Goal: Task Accomplishment & Management: Use online tool/utility

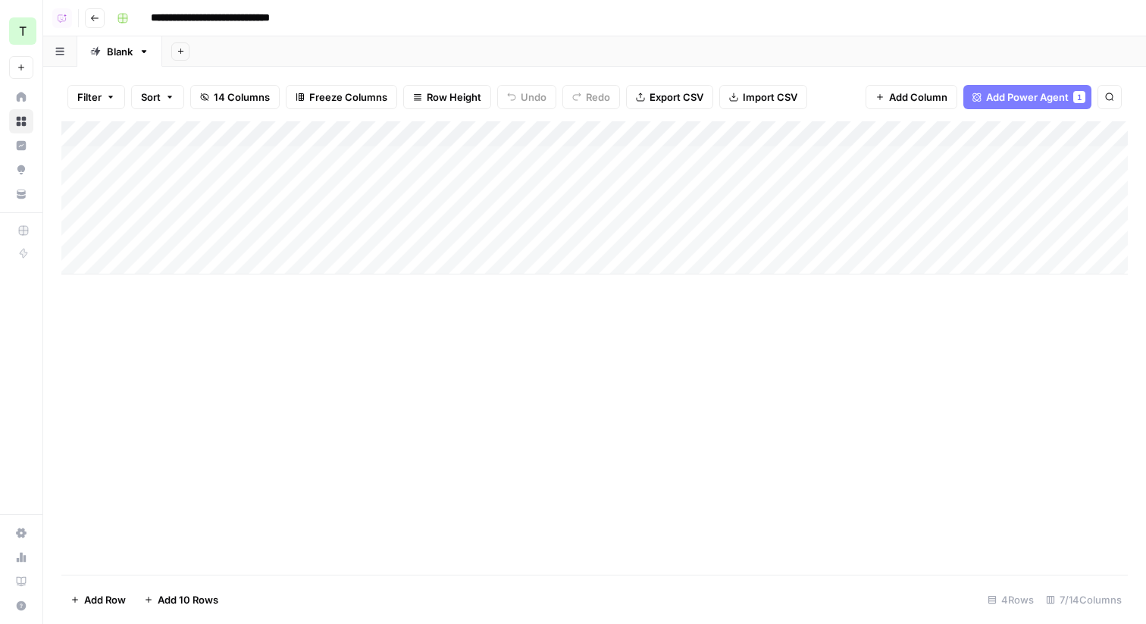
click at [98, 18] on icon "button" at bounding box center [94, 18] width 9 height 9
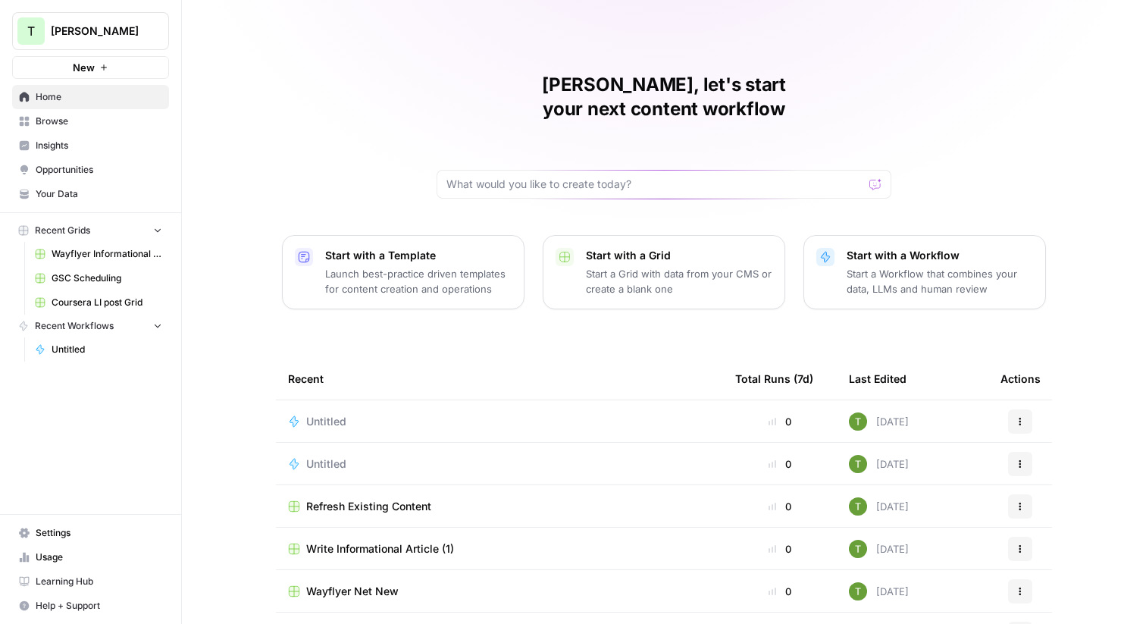
click at [51, 124] on span "Browse" at bounding box center [99, 121] width 127 height 14
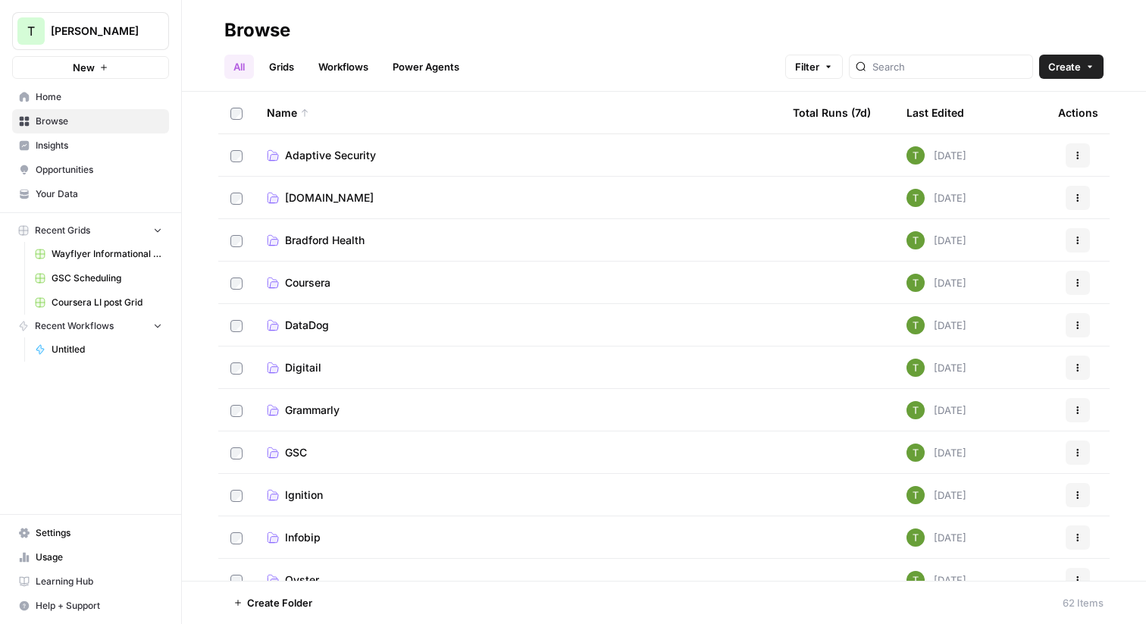
click at [310, 196] on link "Bit.ly" at bounding box center [518, 197] width 502 height 15
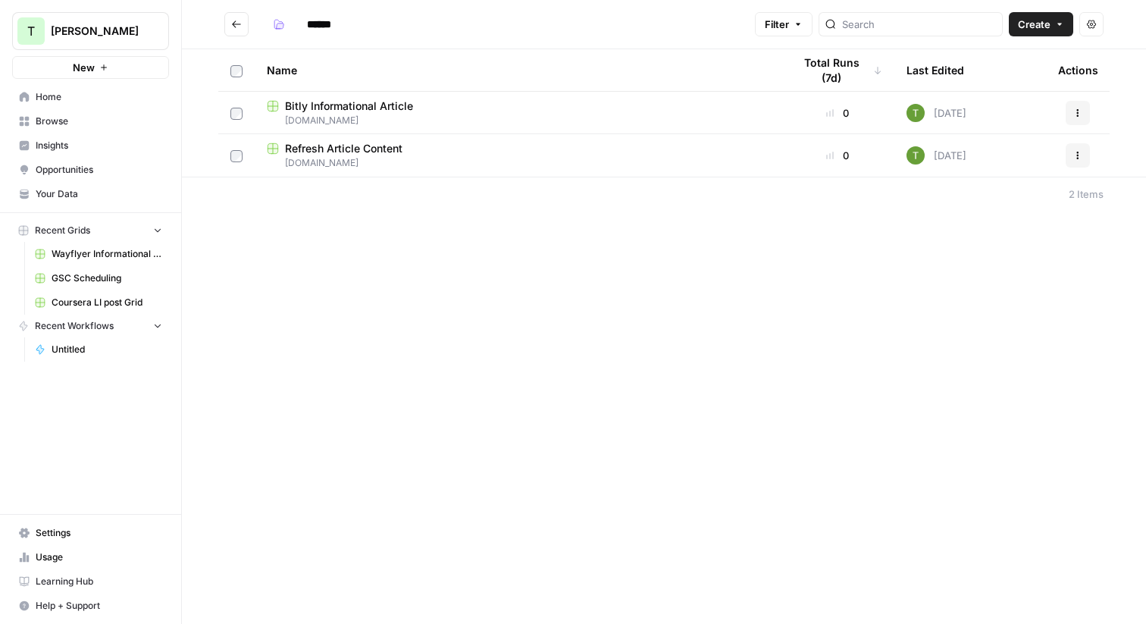
click at [333, 102] on span "Bitly Informational Article" at bounding box center [349, 106] width 128 height 15
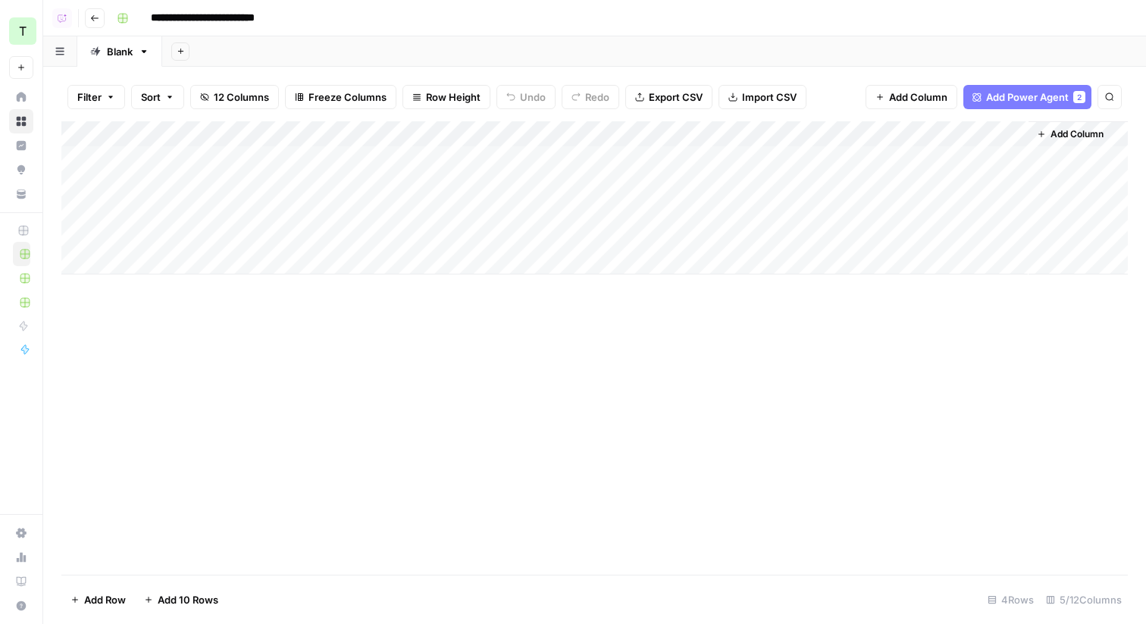
click at [506, 135] on div "Add Column" at bounding box center [594, 197] width 1066 height 153
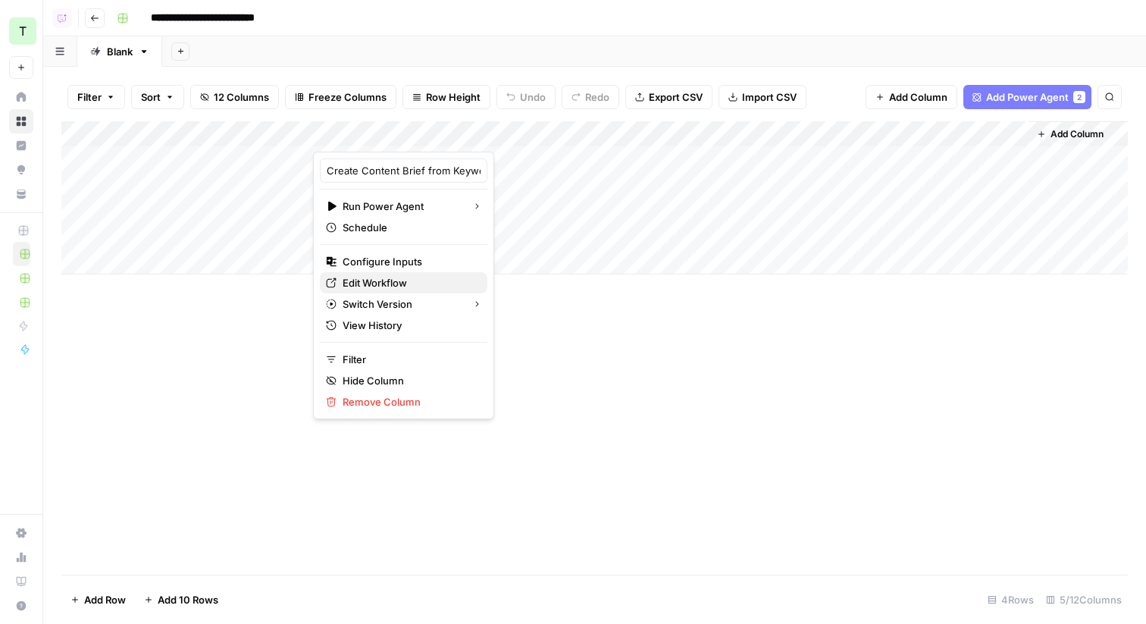
click at [349, 278] on span "Edit Workflow" at bounding box center [409, 282] width 133 height 15
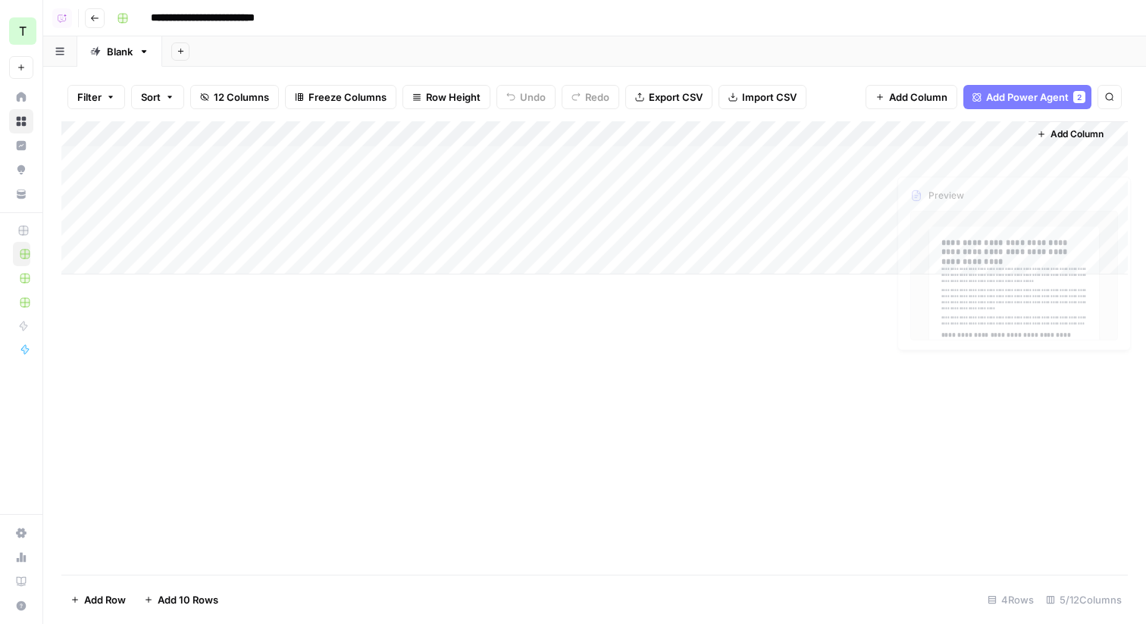
click at [1076, 134] on span "Add Column" at bounding box center [1077, 134] width 53 height 14
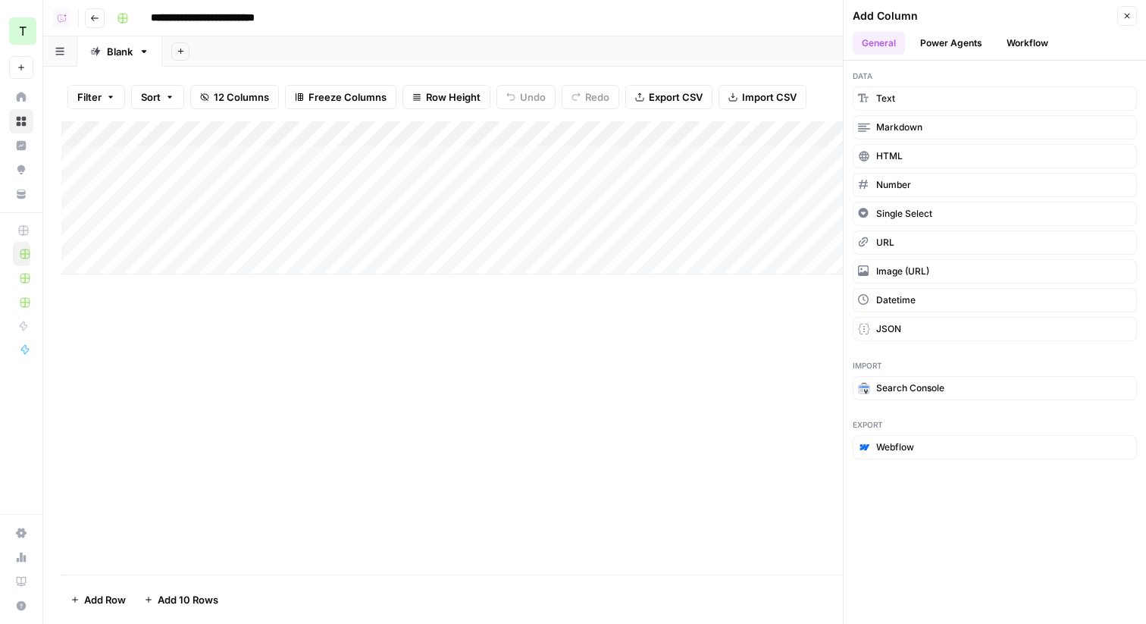
click at [949, 43] on button "Power Agents" at bounding box center [951, 43] width 80 height 23
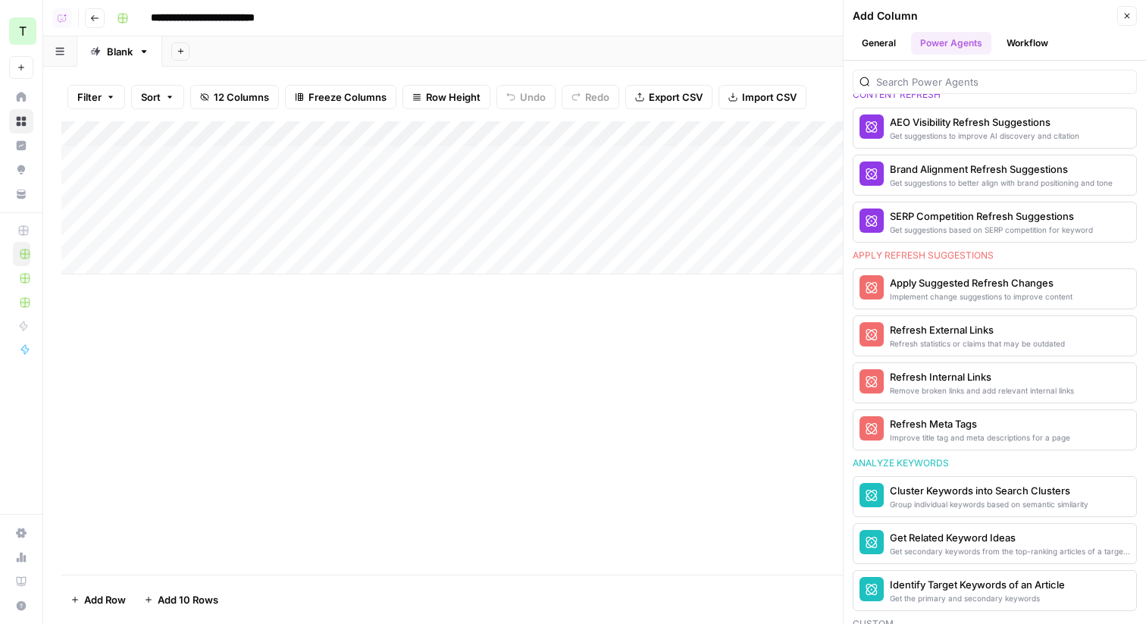
scroll to position [390, 0]
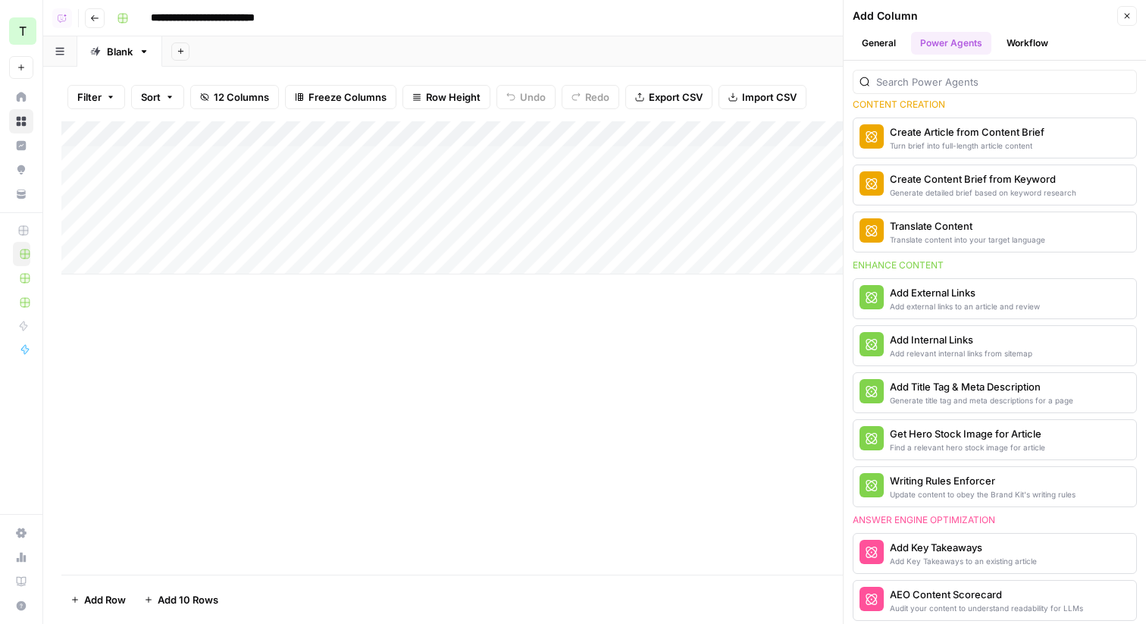
click at [874, 42] on button "General" at bounding box center [879, 43] width 52 height 23
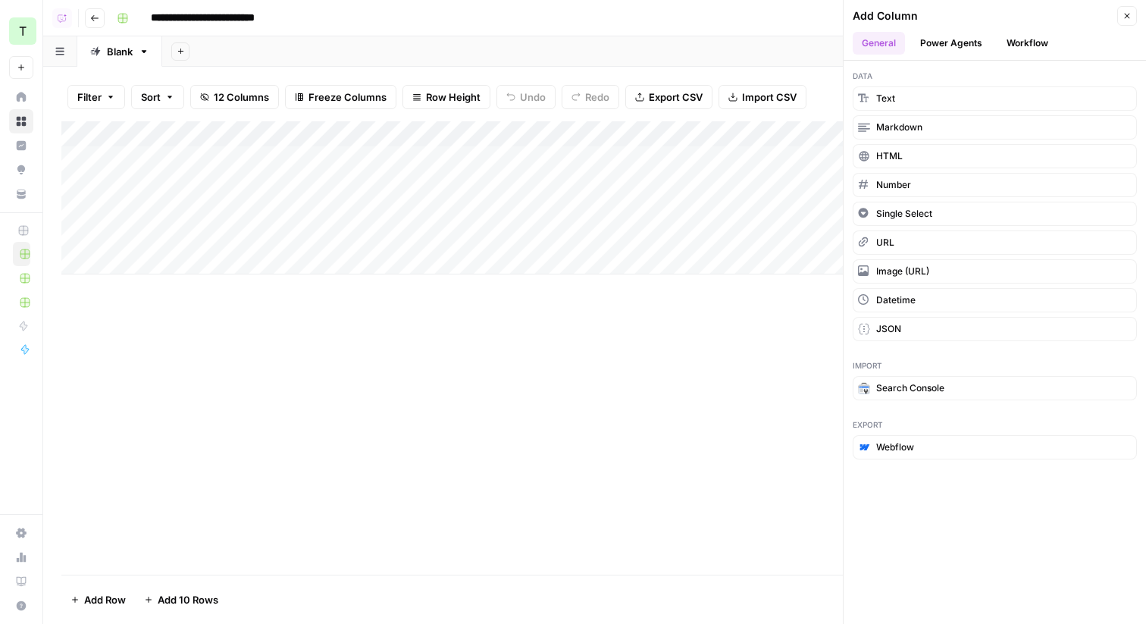
click at [1128, 20] on button "Close" at bounding box center [1127, 16] width 20 height 20
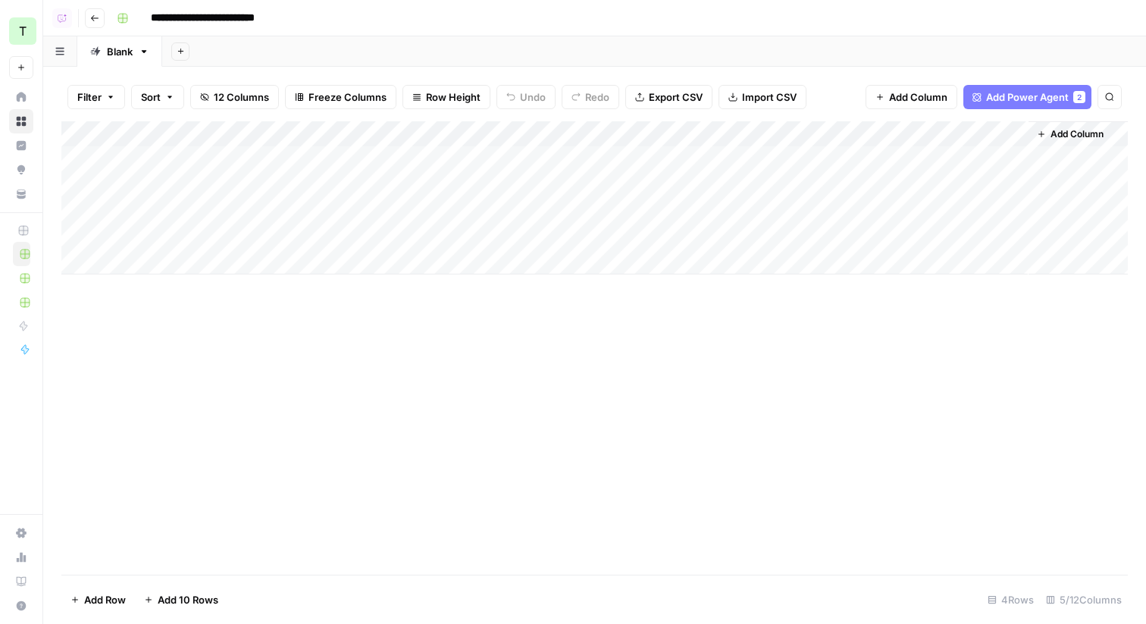
click at [499, 55] on div "Add Sheet" at bounding box center [654, 51] width 984 height 30
click at [89, 16] on button "Go back" at bounding box center [95, 18] width 20 height 20
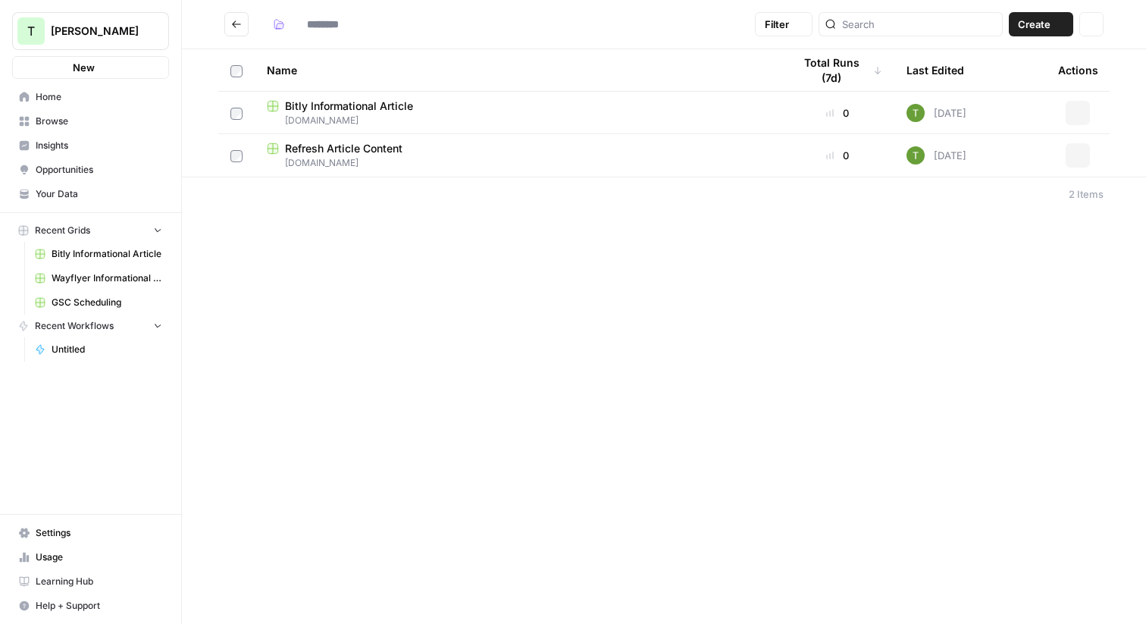
type input "******"
click at [334, 158] on span "Bit.ly" at bounding box center [518, 163] width 502 height 14
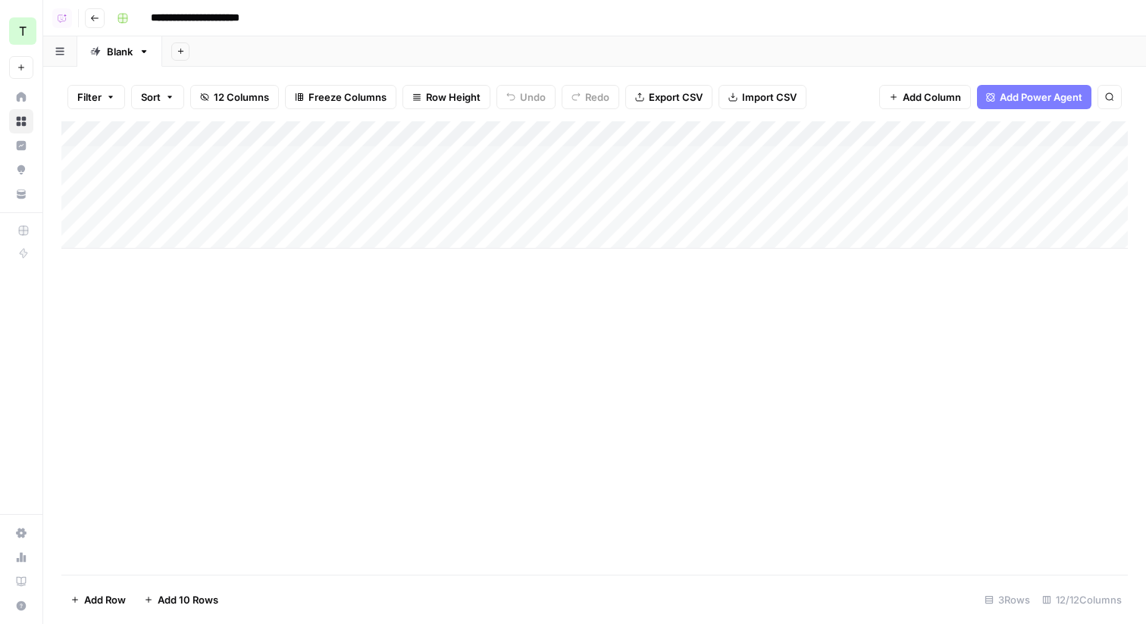
click at [92, 16] on icon "button" at bounding box center [95, 18] width 8 height 6
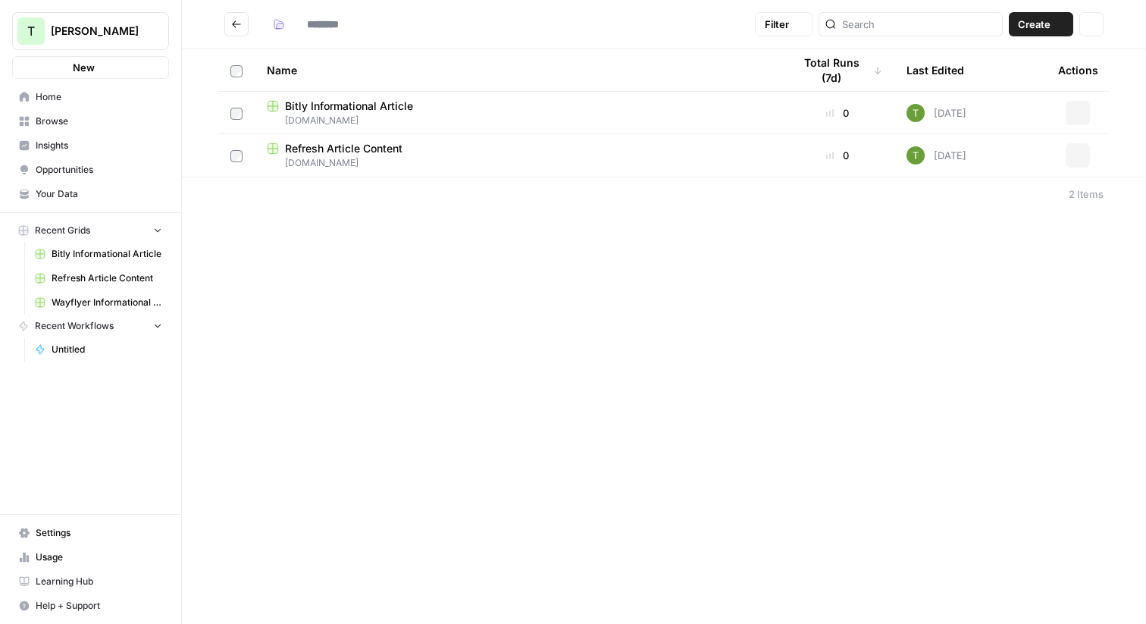
type input "******"
click at [45, 117] on span "Browse" at bounding box center [99, 121] width 127 height 14
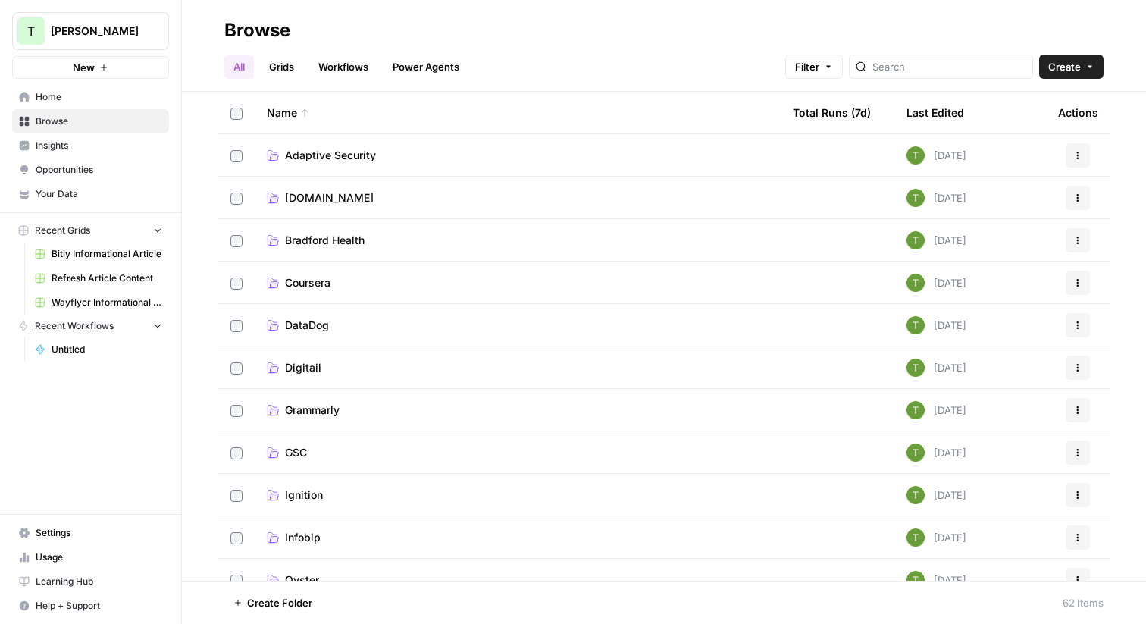
click at [282, 61] on link "Grids" at bounding box center [281, 67] width 43 height 24
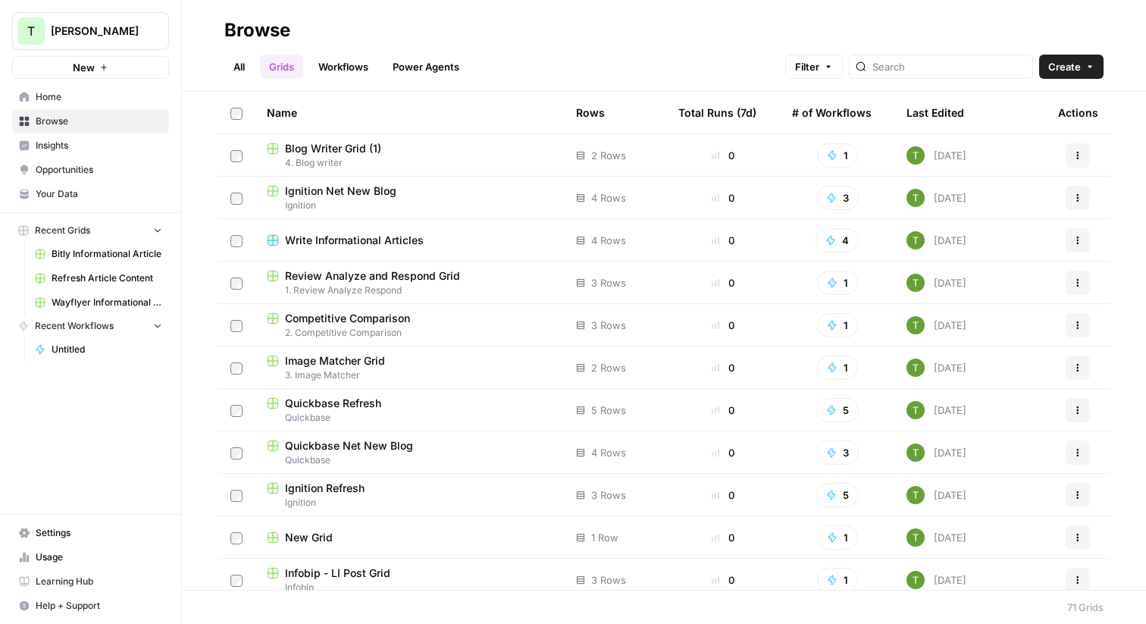
click at [1090, 65] on icon "button" at bounding box center [1089, 66] width 9 height 9
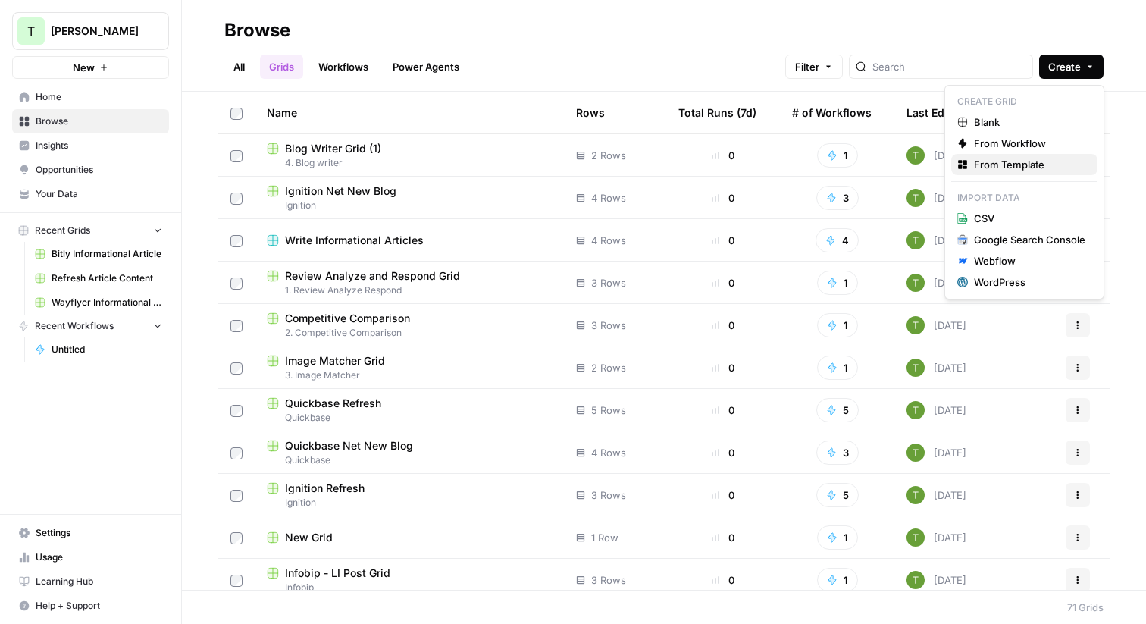
click at [989, 161] on span "From Template" at bounding box center [1029, 164] width 111 height 15
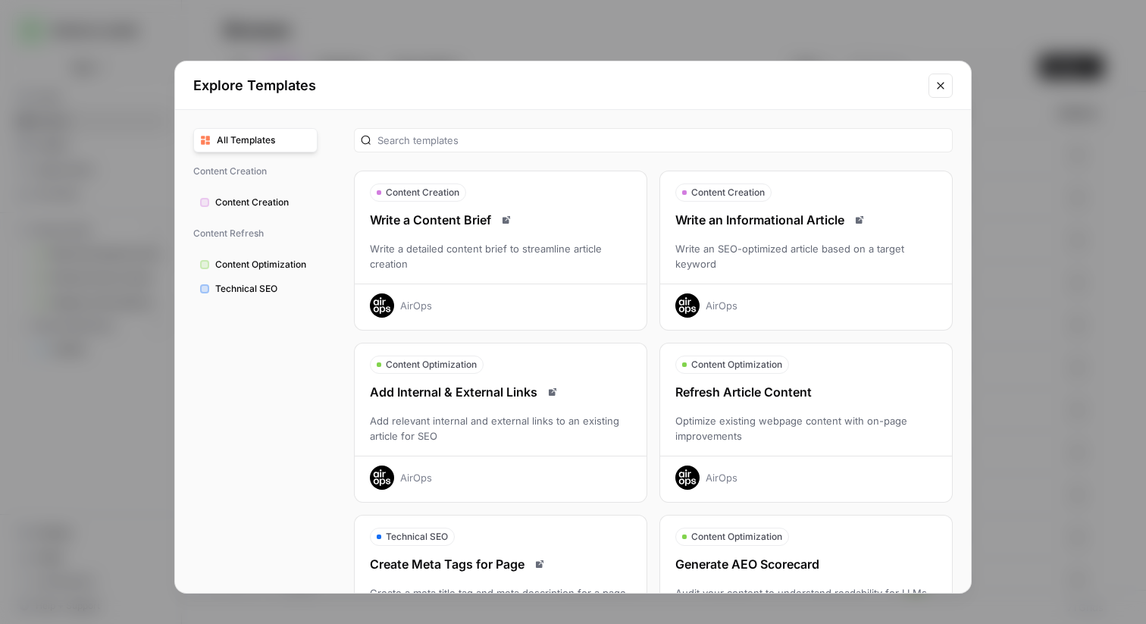
scroll to position [42, 0]
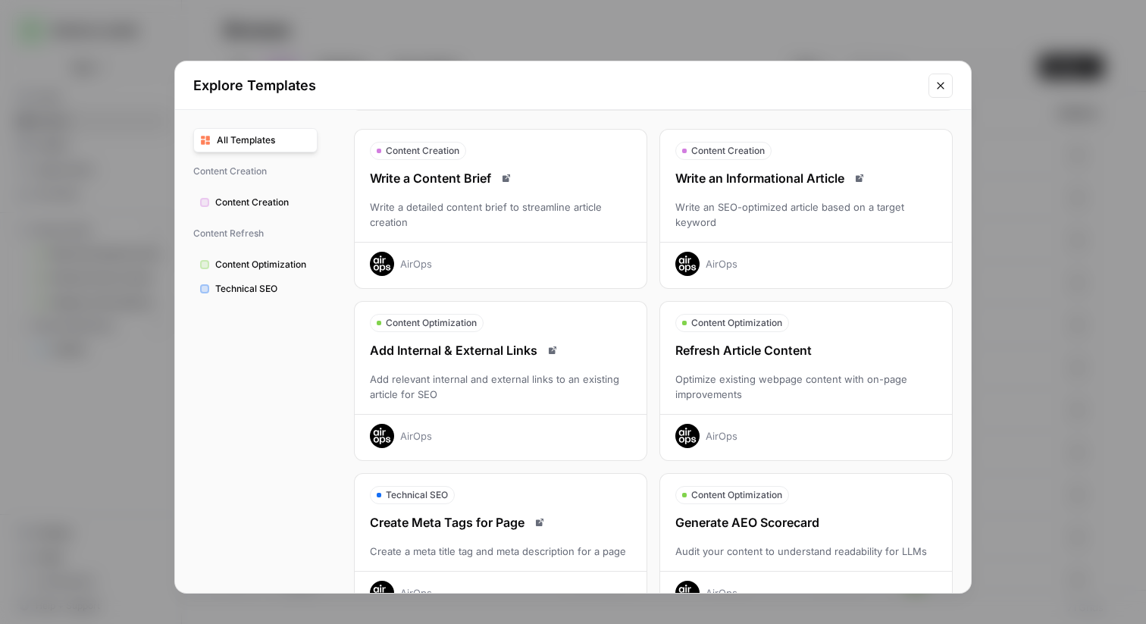
click at [778, 382] on div "Optimize existing webpage content with on-page improvements" at bounding box center [806, 386] width 292 height 30
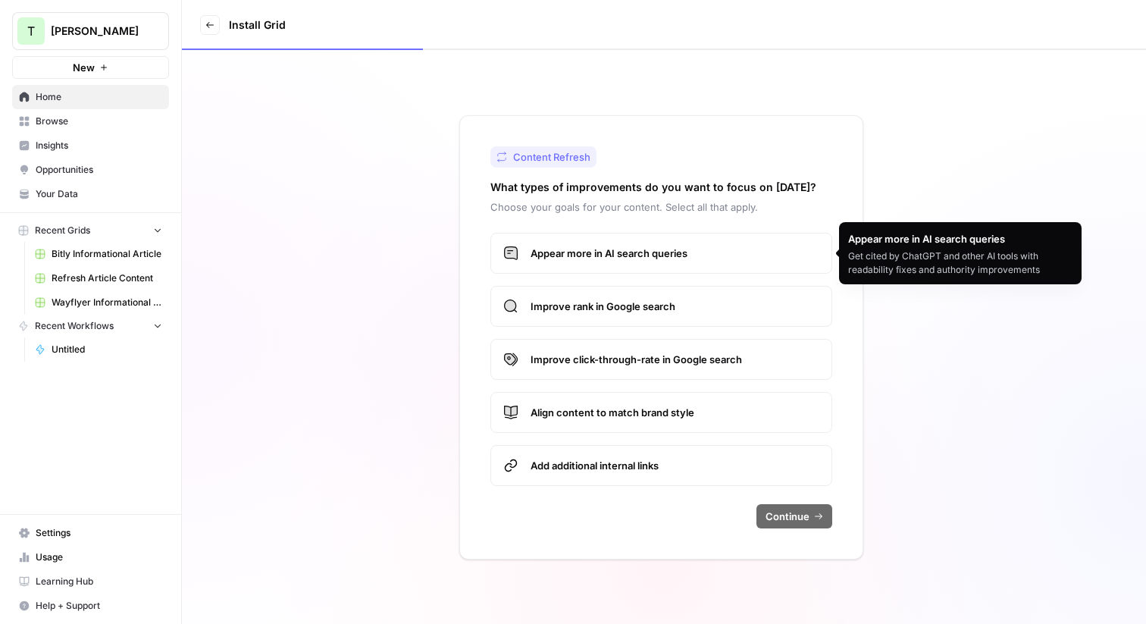
click at [602, 248] on span "Appear more in AI search queries" at bounding box center [675, 253] width 289 height 15
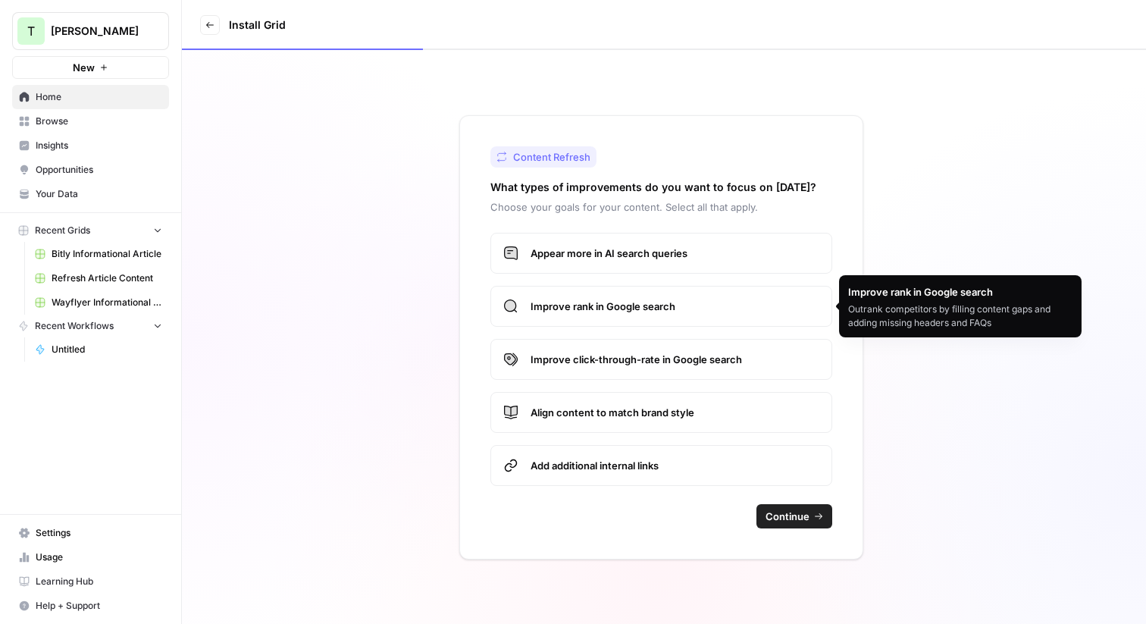
click at [615, 305] on span "Improve rank in Google search" at bounding box center [675, 306] width 289 height 15
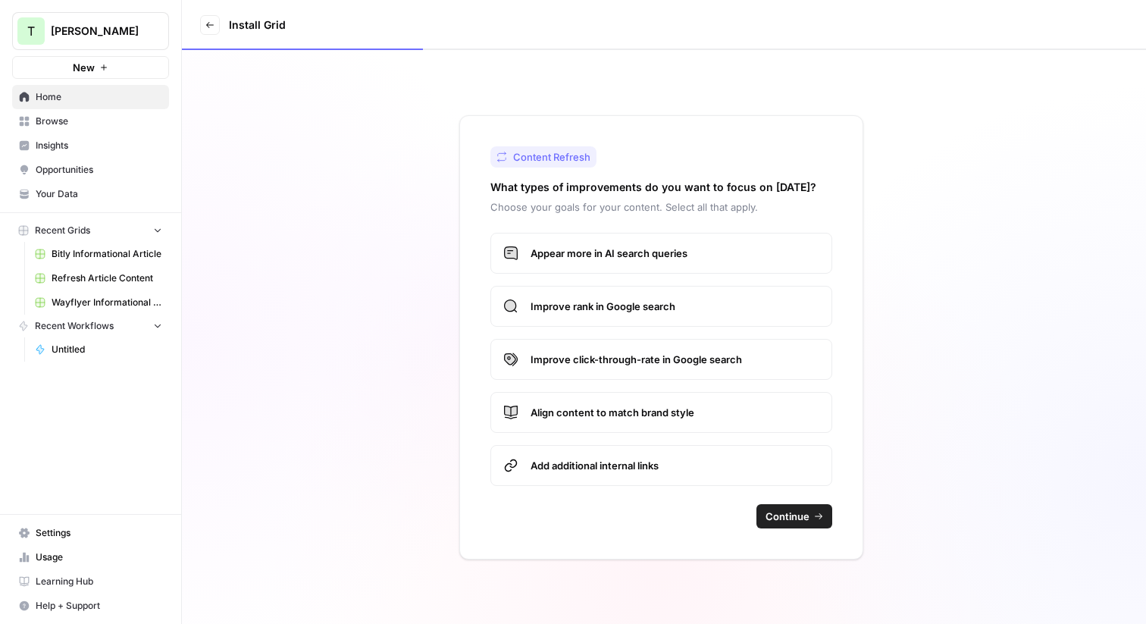
click at [804, 521] on span "Continue" at bounding box center [788, 516] width 44 height 15
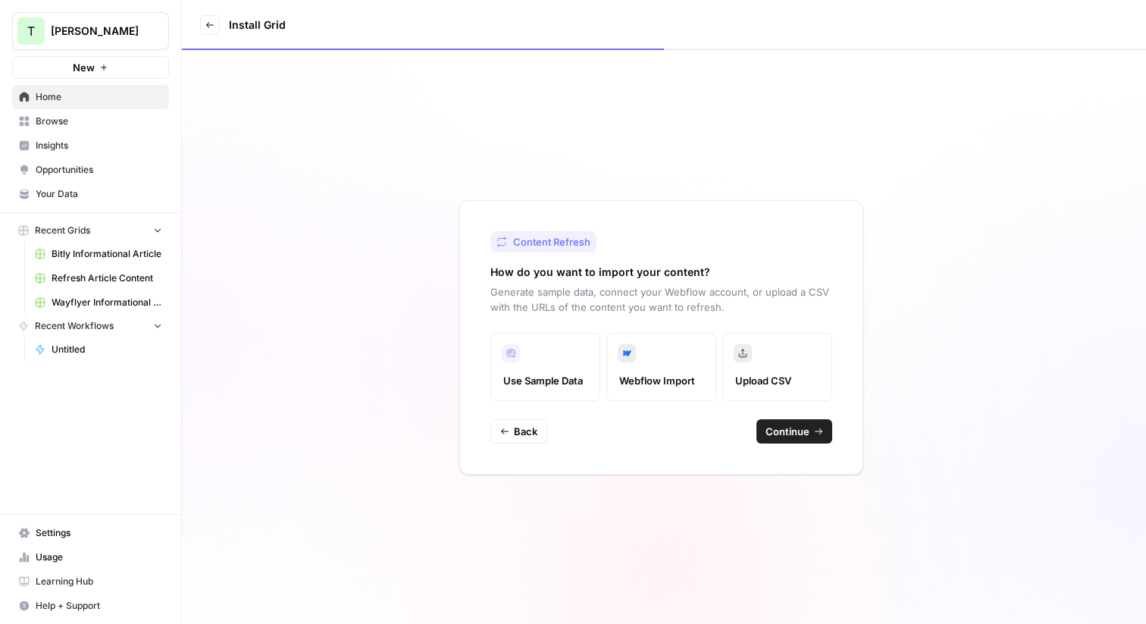
click at [543, 382] on span "Use Sample Data" at bounding box center [545, 380] width 84 height 15
click at [808, 434] on span "Continue" at bounding box center [788, 431] width 44 height 15
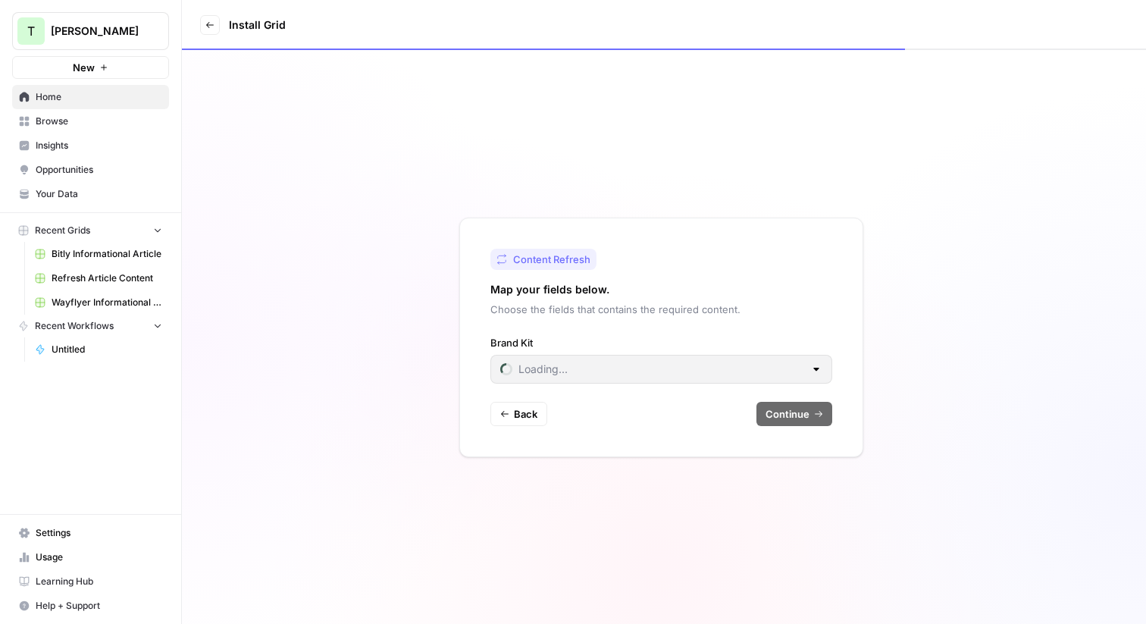
type input "AG1"
click at [773, 359] on div "AG1" at bounding box center [661, 369] width 342 height 29
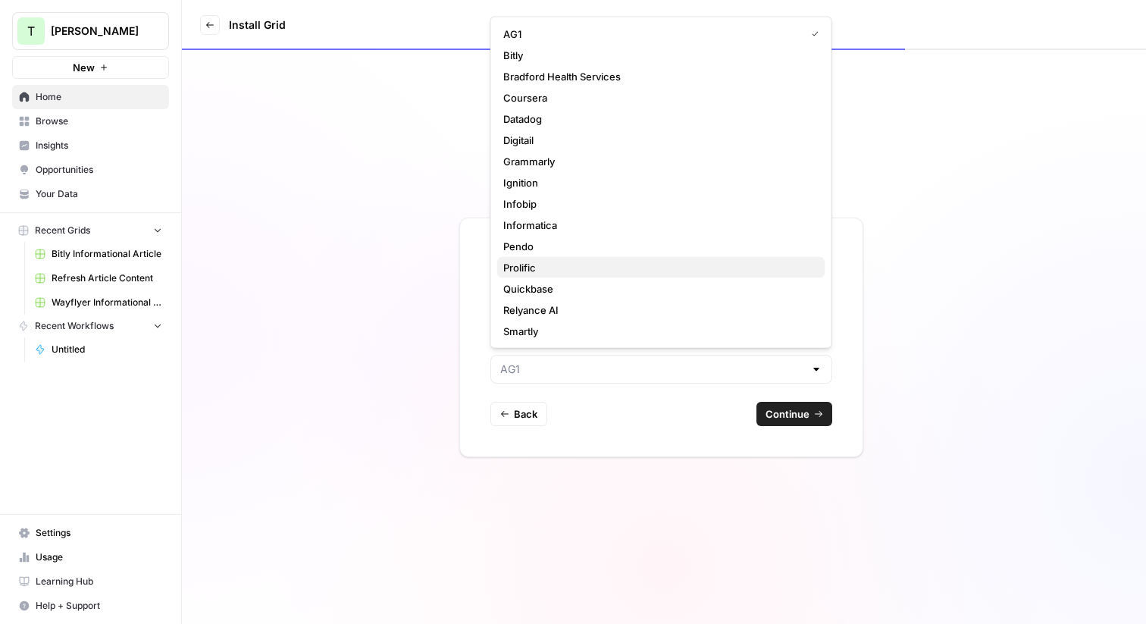
click at [716, 272] on span "Prolific" at bounding box center [658, 267] width 310 height 15
type input "Prolific"
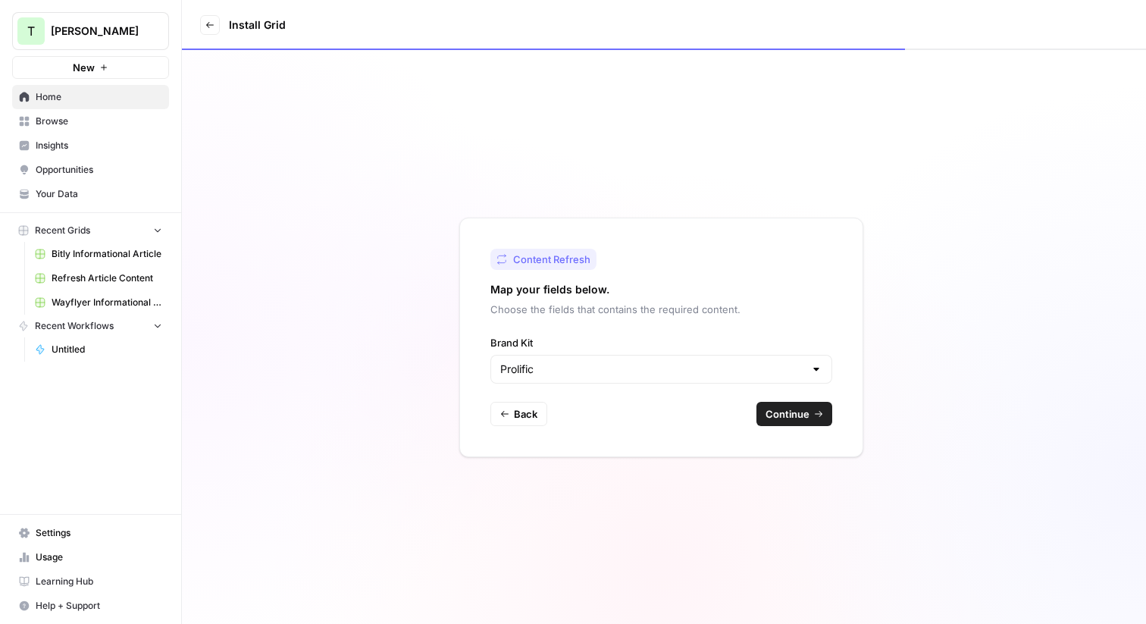
click at [797, 418] on span "Continue" at bounding box center [788, 413] width 44 height 15
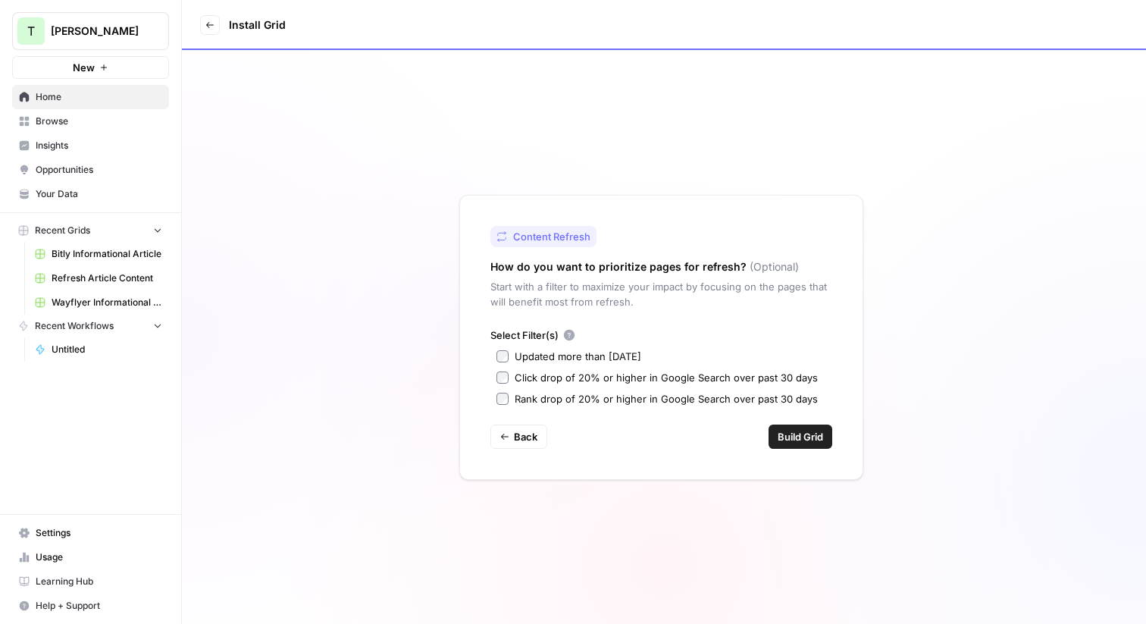
click at [797, 434] on span "Build Grid" at bounding box center [800, 436] width 45 height 15
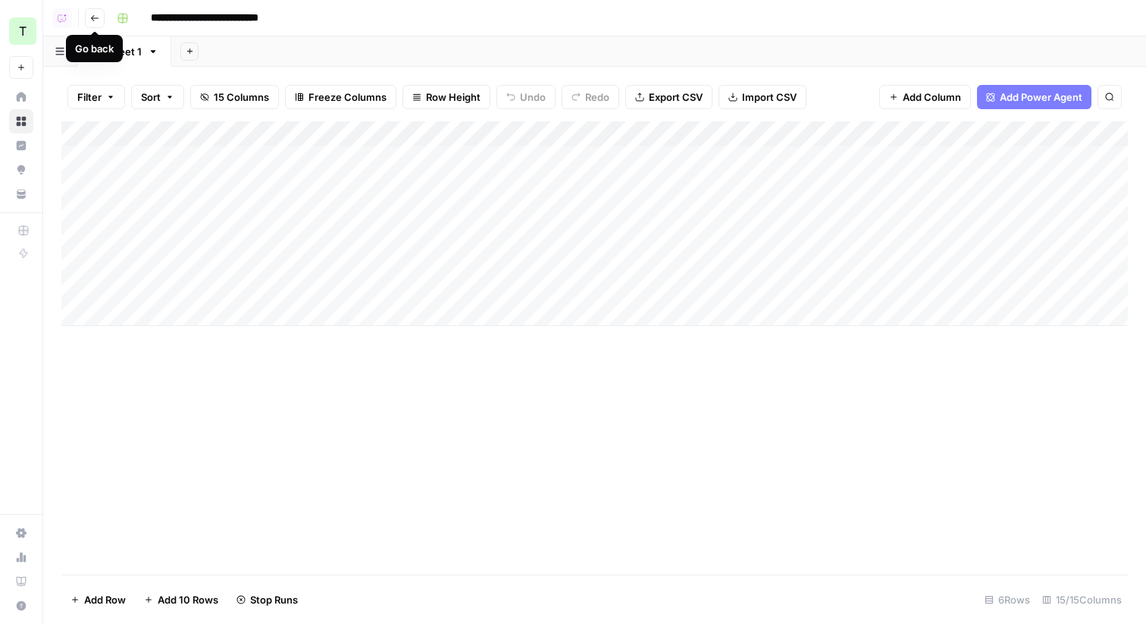
click at [97, 18] on icon "button" at bounding box center [94, 18] width 9 height 9
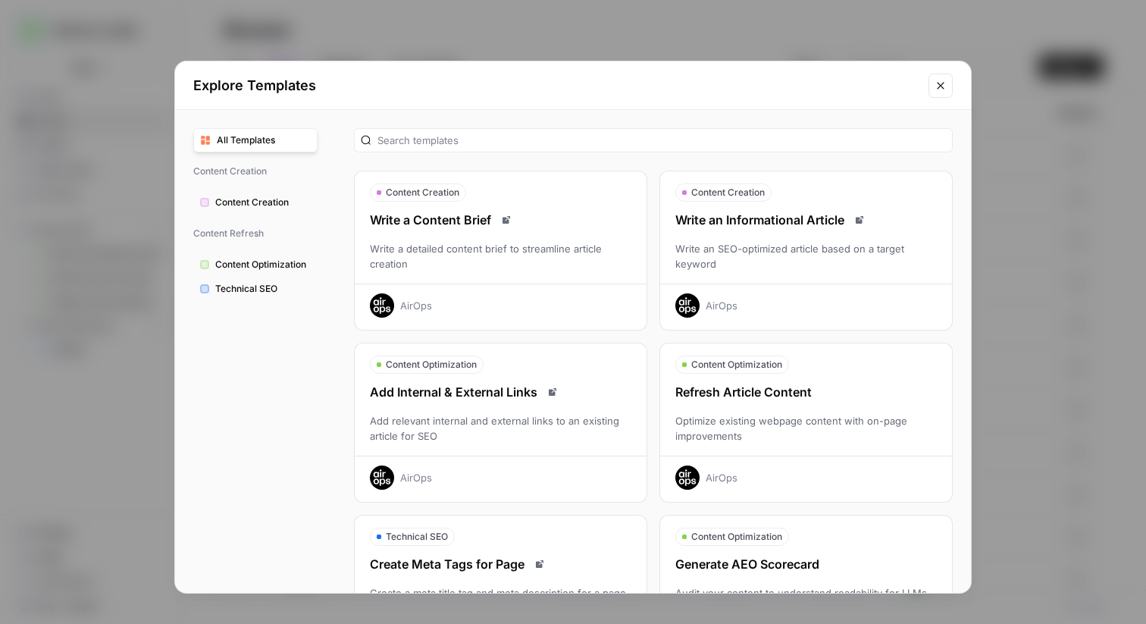
click at [944, 83] on icon "Close modal" at bounding box center [941, 86] width 12 height 12
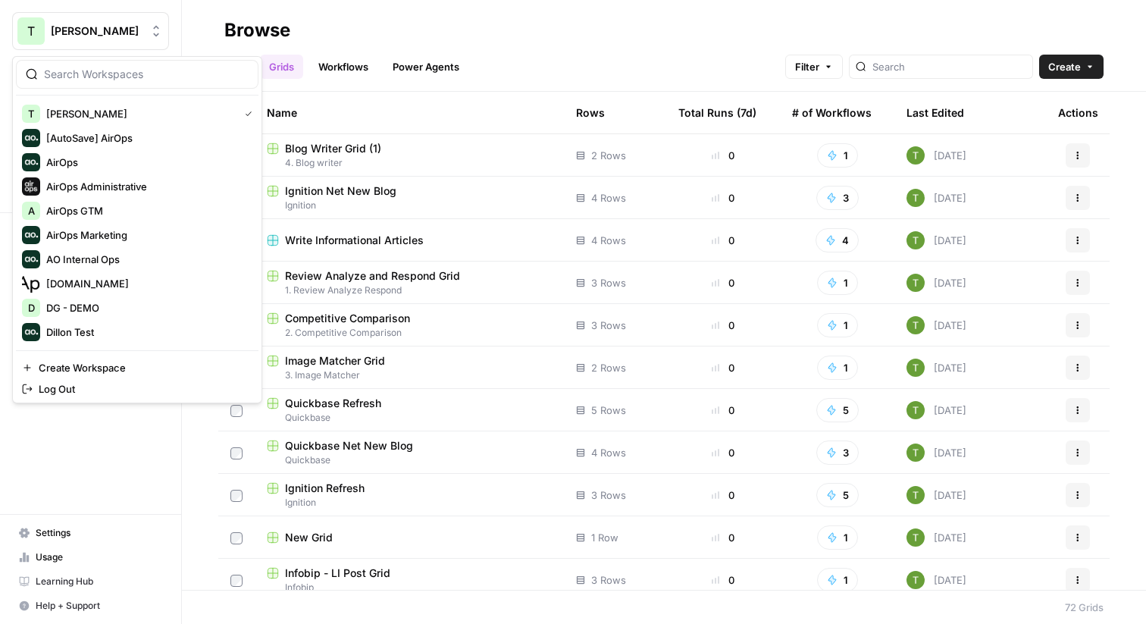
click at [77, 45] on button "T Travis Demo" at bounding box center [90, 31] width 157 height 38
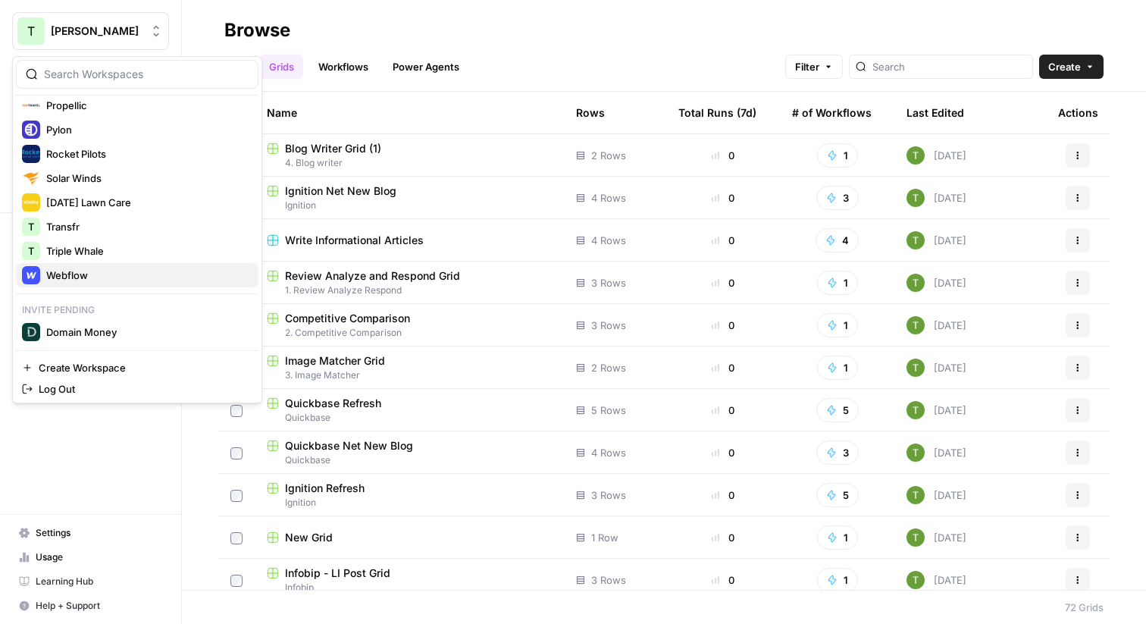
click at [67, 271] on span "Webflow" at bounding box center [146, 275] width 200 height 15
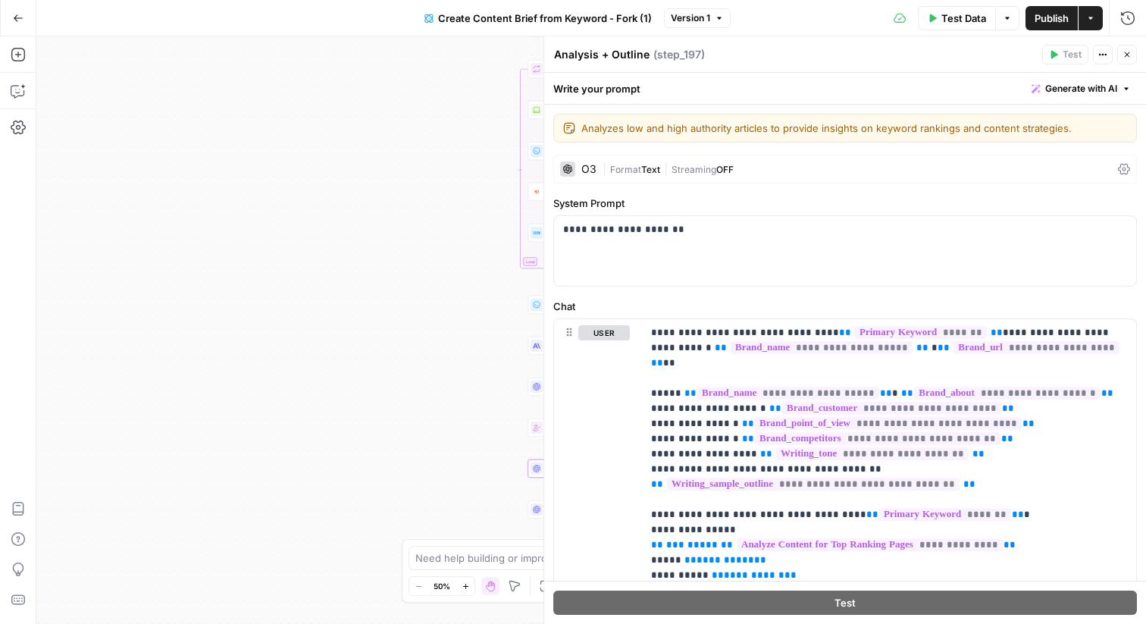
scroll to position [2496, 0]
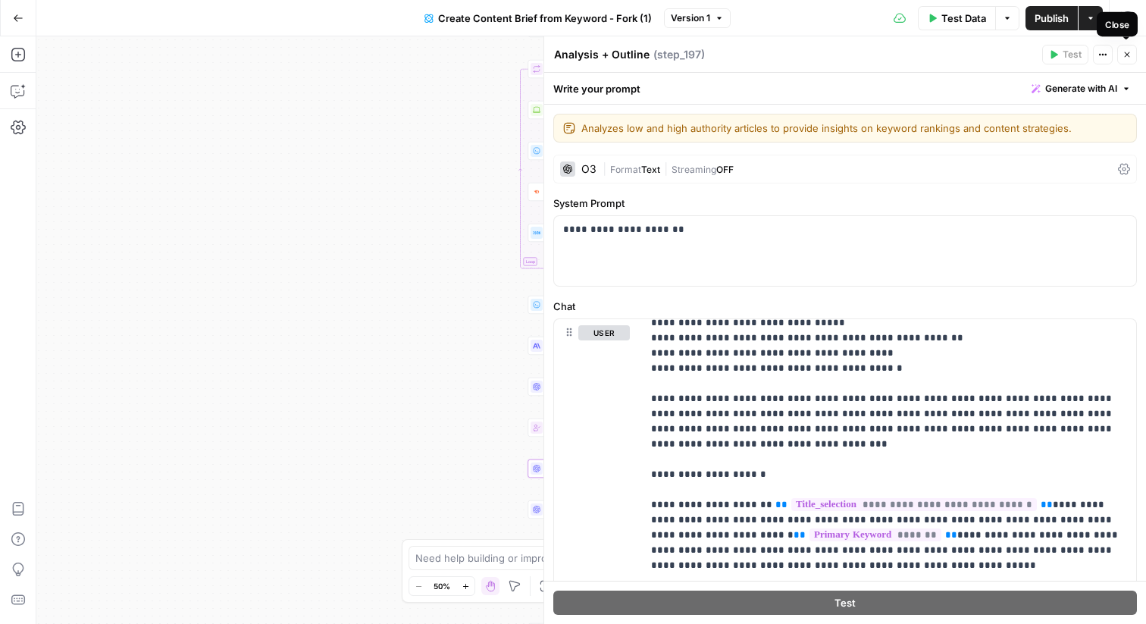
click at [1128, 55] on icon "button" at bounding box center [1127, 54] width 9 height 9
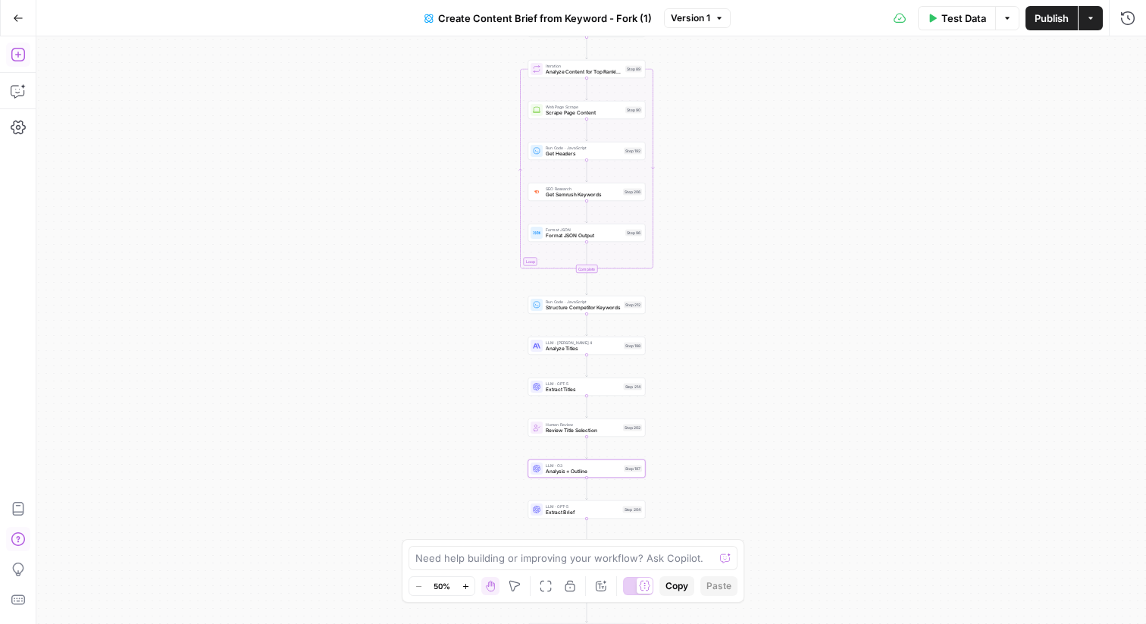
click at [15, 49] on icon "button" at bounding box center [18, 54] width 15 height 15
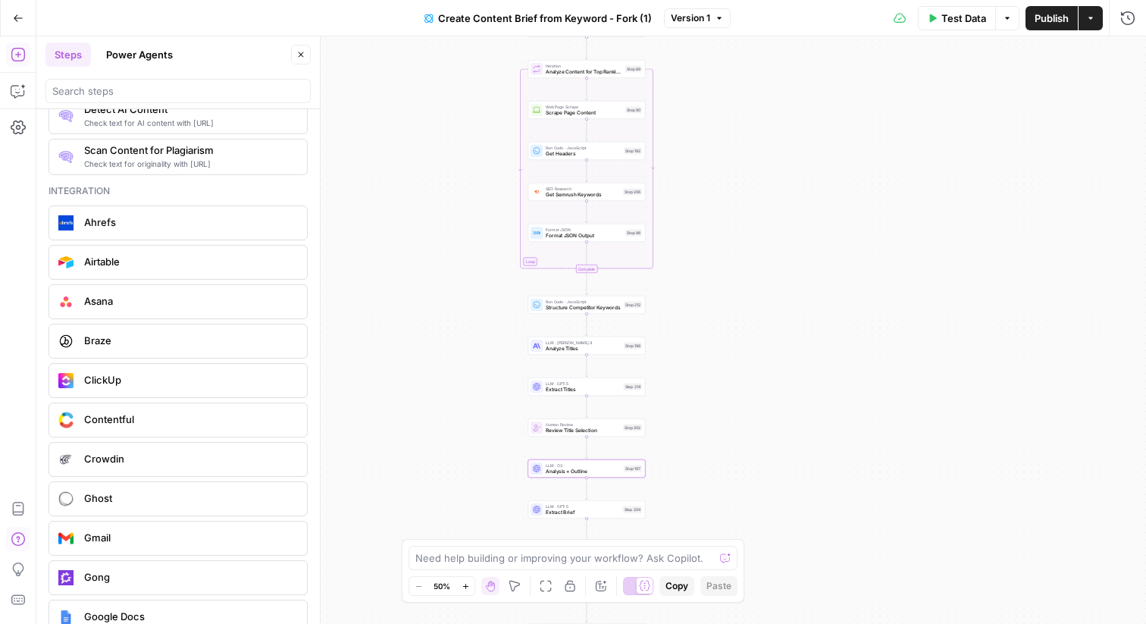
scroll to position [2733, 0]
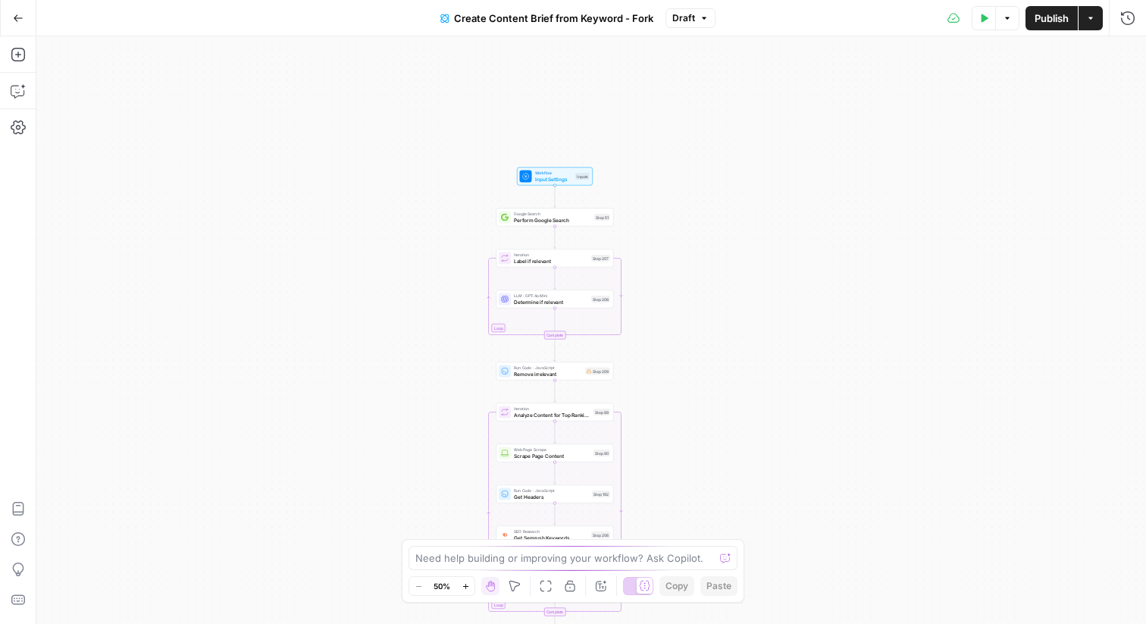
drag, startPoint x: 474, startPoint y: 149, endPoint x: 436, endPoint y: 433, distance: 286.0
click at [436, 433] on div "Workflow Input Settings Inputs Google Search Perform Google Search Step 51 Loop…" at bounding box center [591, 329] width 1110 height 587
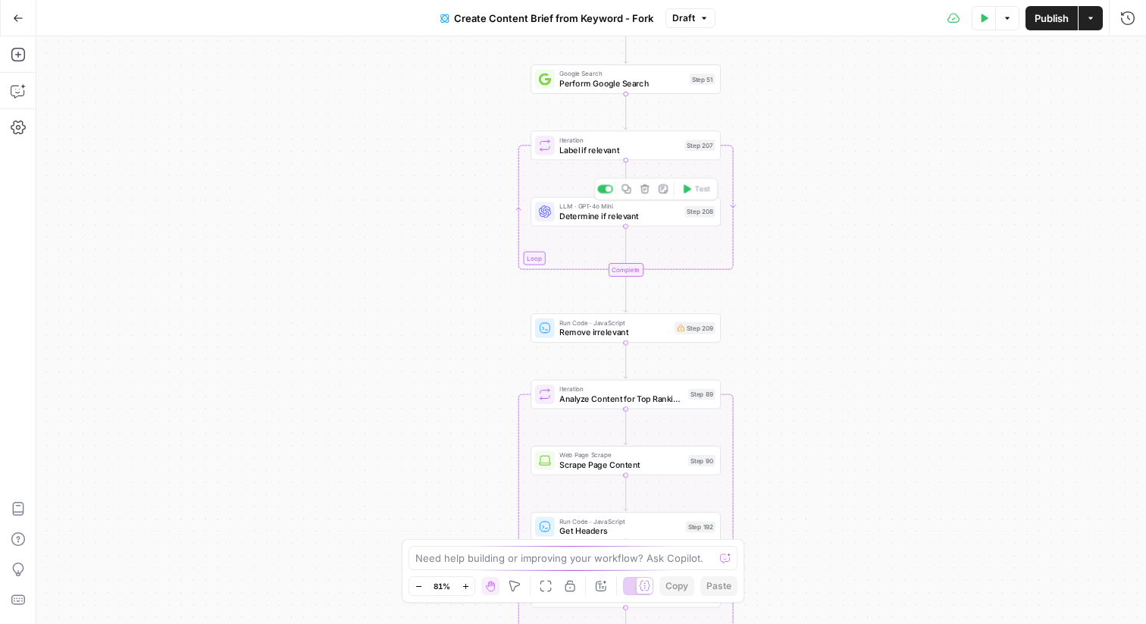
click at [609, 221] on span "Determine if relevant" at bounding box center [619, 216] width 120 height 12
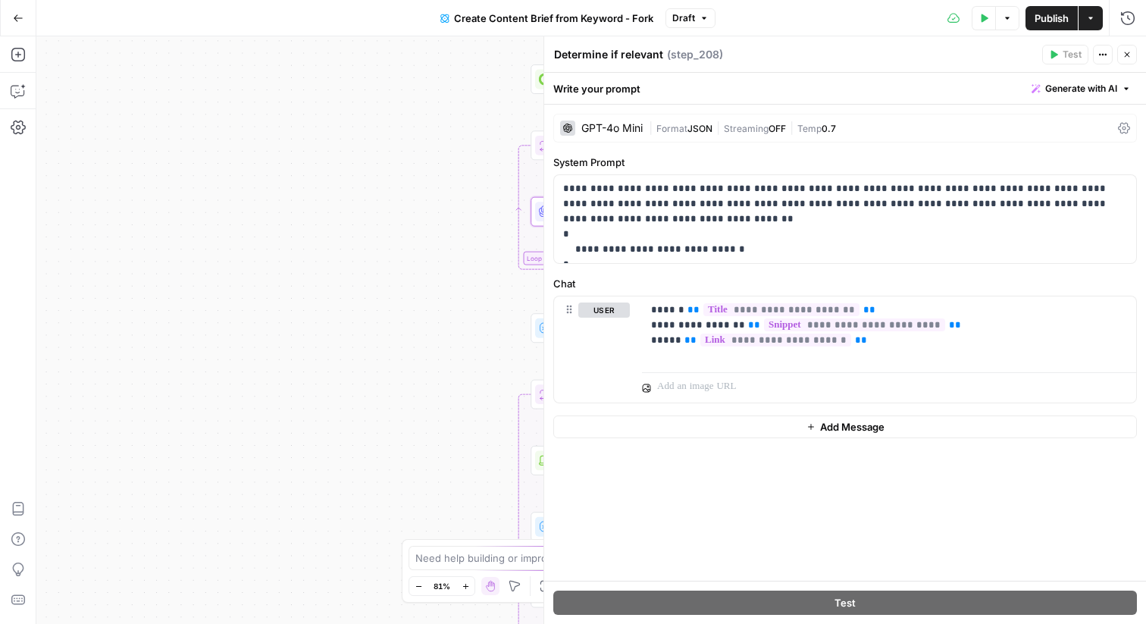
click at [1124, 56] on icon "button" at bounding box center [1127, 54] width 9 height 9
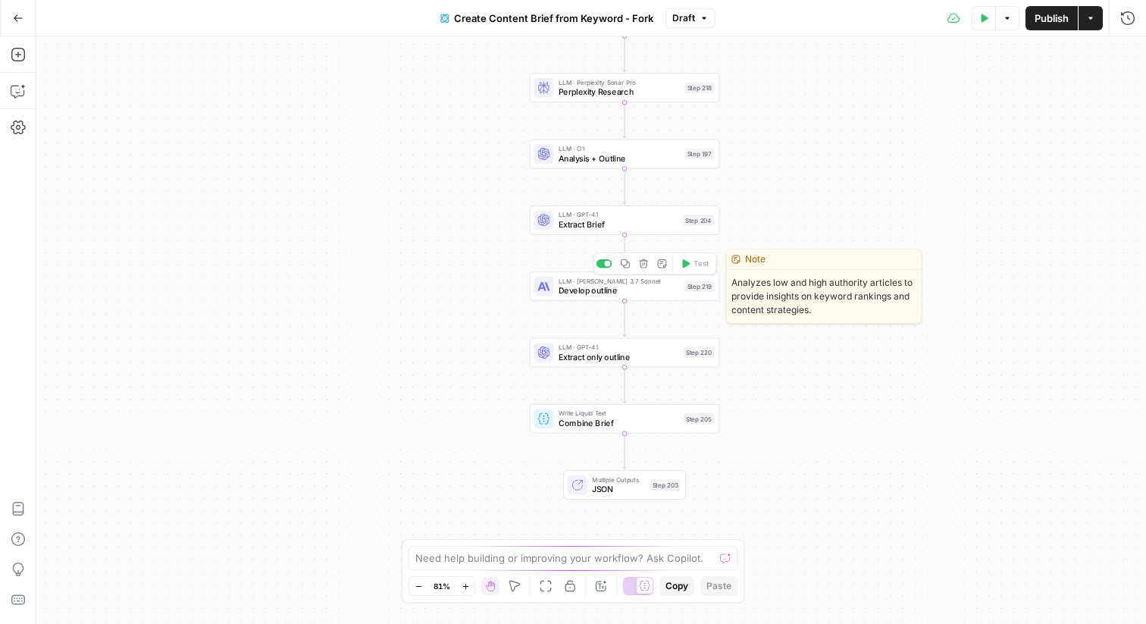
click at [590, 292] on span "Develop outline" at bounding box center [619, 290] width 121 height 12
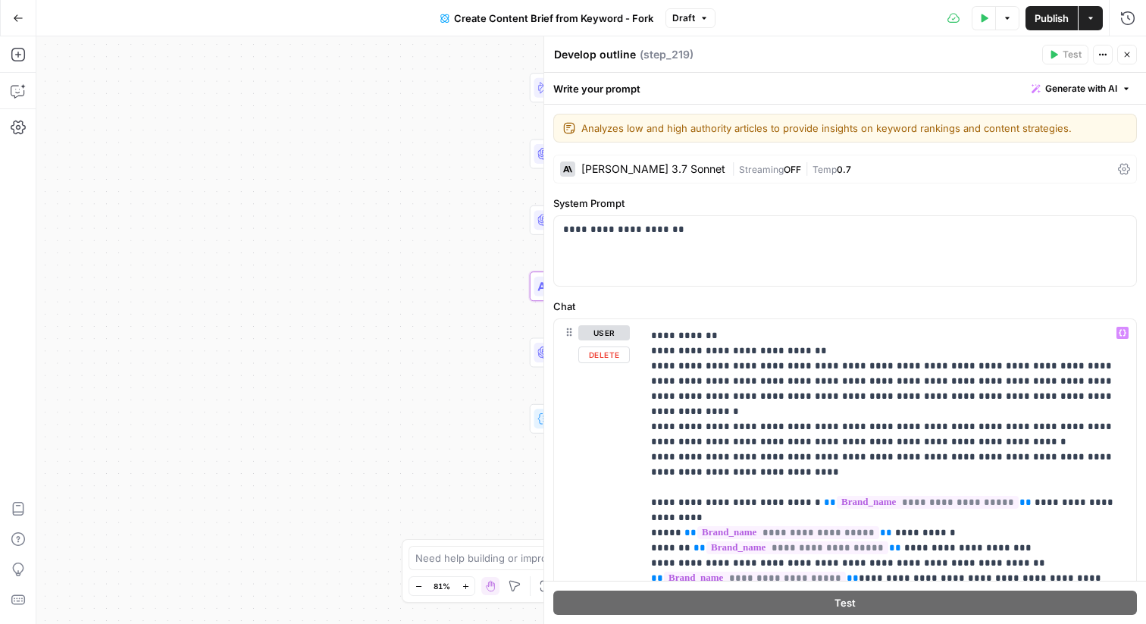
scroll to position [2017, 0]
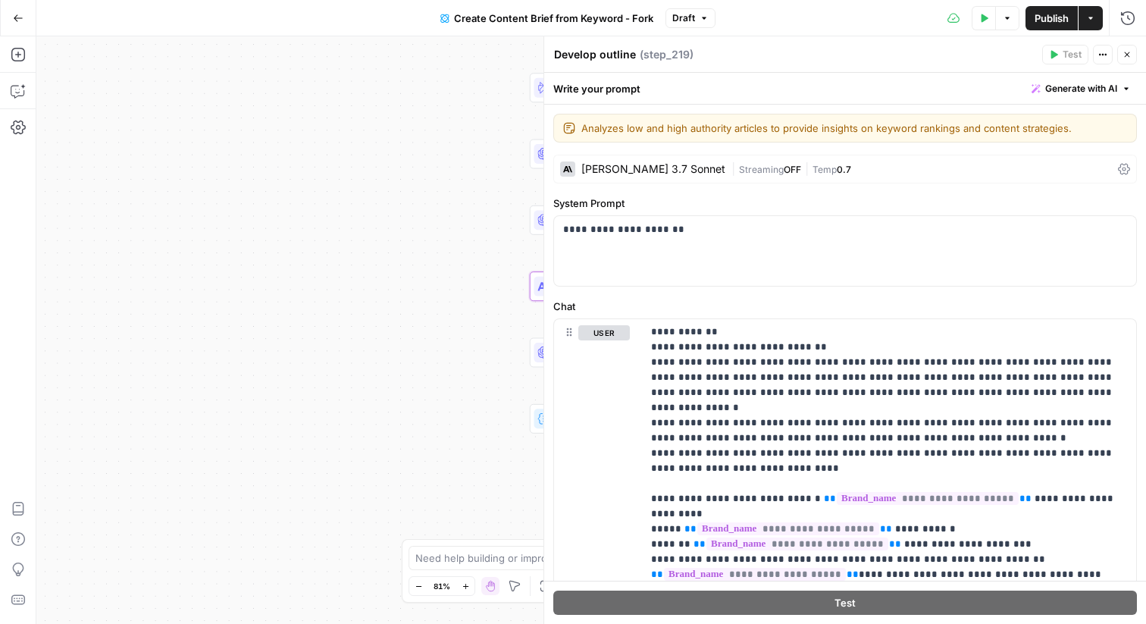
click at [1125, 58] on icon "button" at bounding box center [1127, 54] width 9 height 9
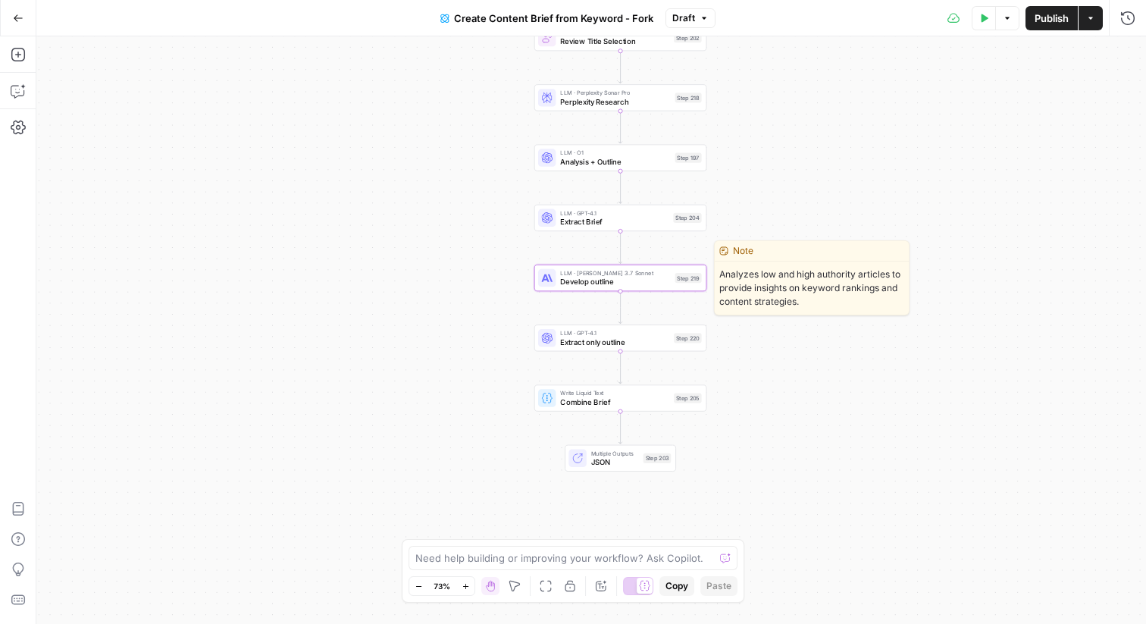
click at [600, 285] on span "Develop outline" at bounding box center [615, 281] width 110 height 11
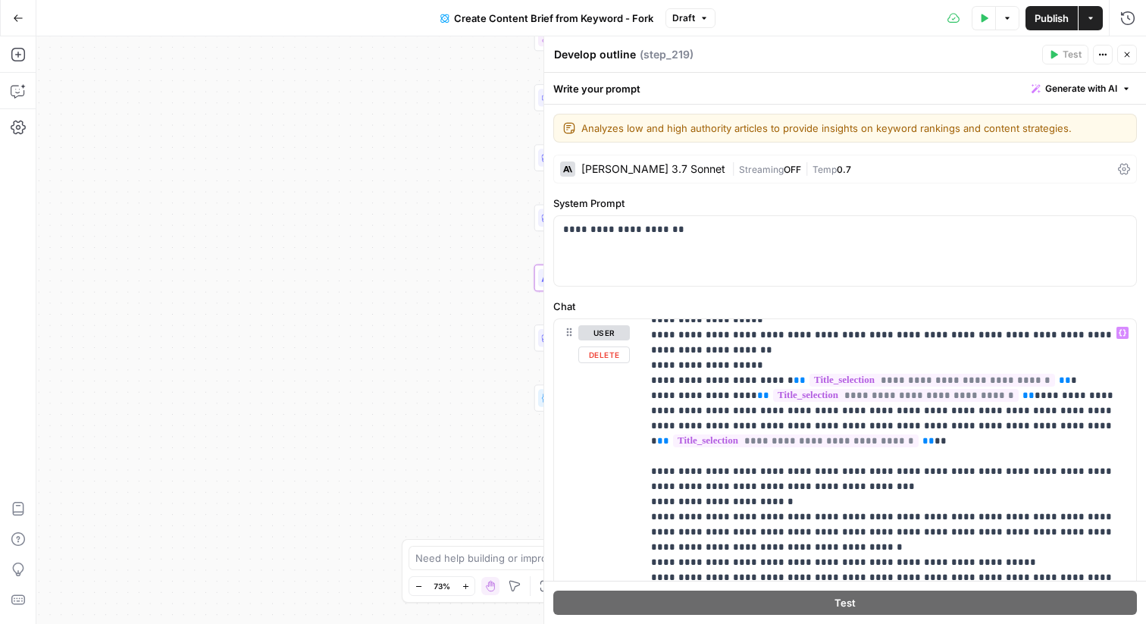
scroll to position [1476, 0]
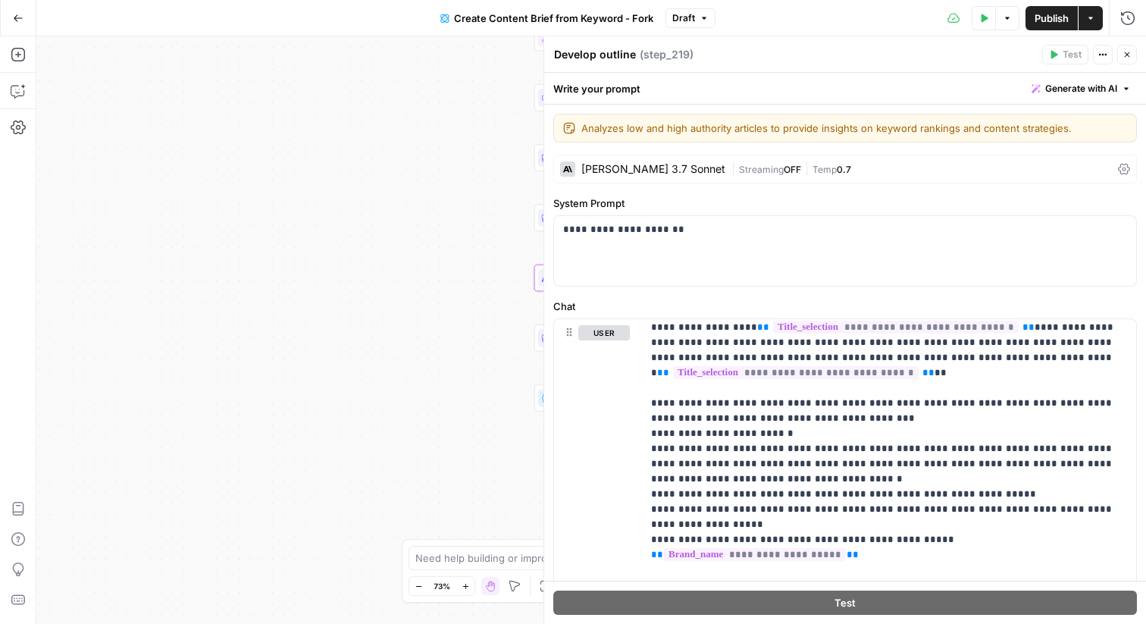
click at [1130, 57] on icon "button" at bounding box center [1127, 54] width 9 height 9
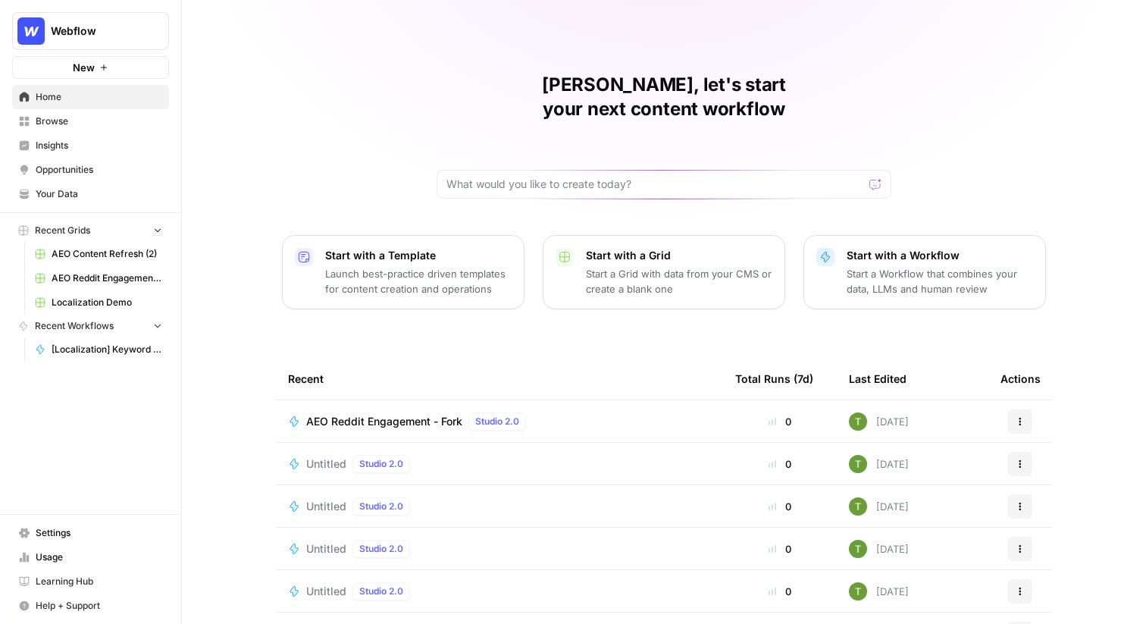
click at [52, 192] on span "Your Data" at bounding box center [99, 194] width 127 height 14
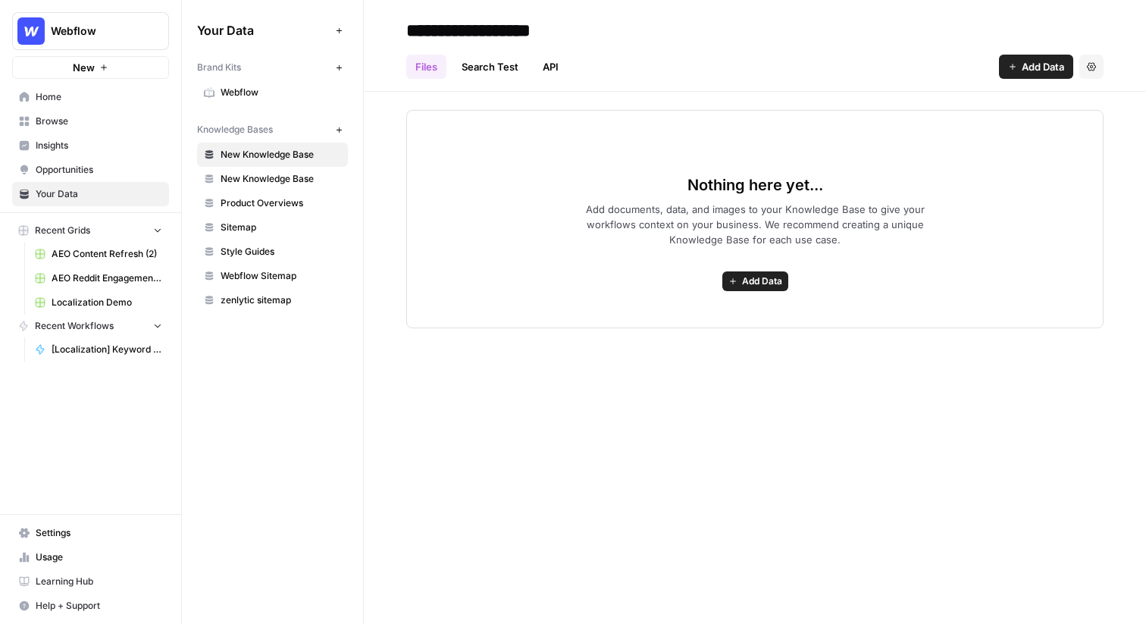
click at [245, 96] on span "Webflow" at bounding box center [281, 93] width 121 height 14
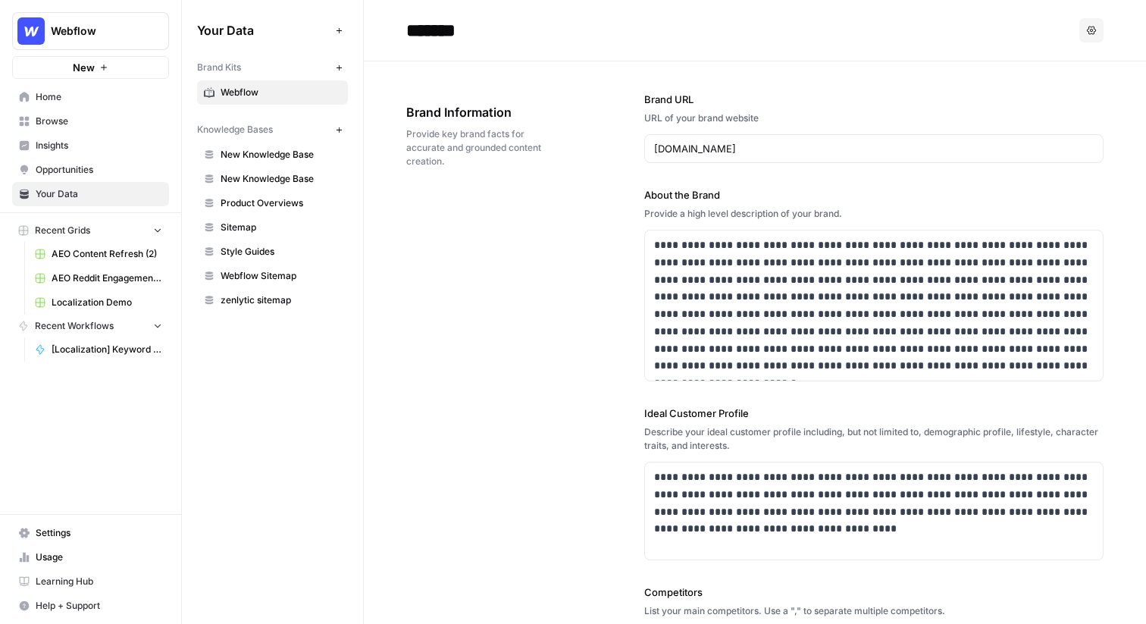
scroll to position [2, 0]
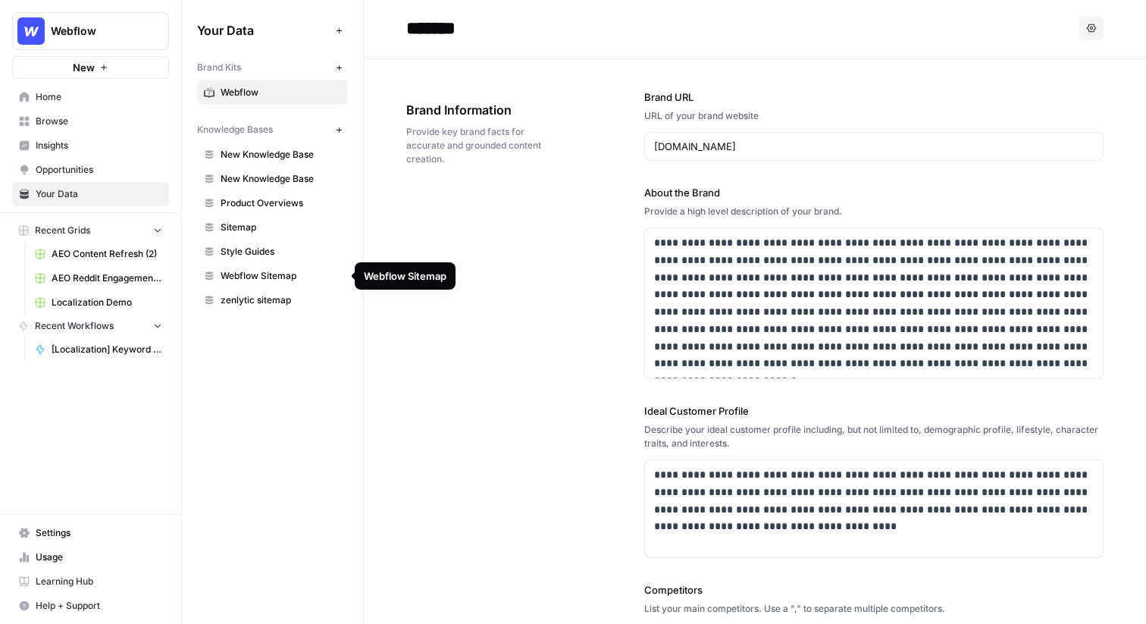
click at [260, 275] on span "Webflow Sitemap" at bounding box center [281, 276] width 121 height 14
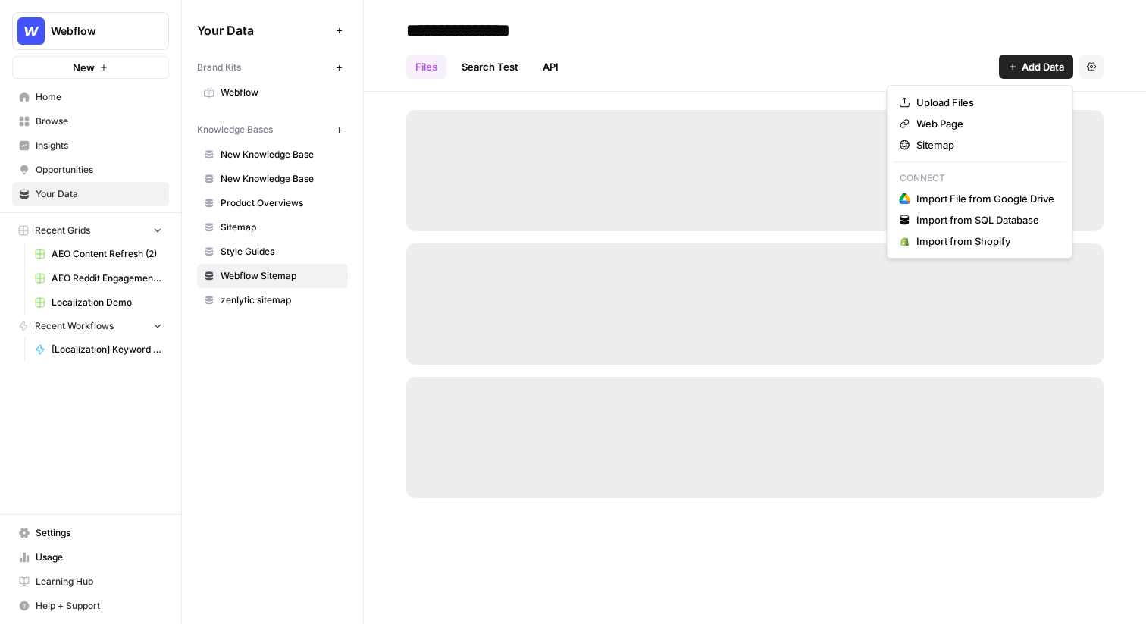
click at [1024, 70] on span "Add Data" at bounding box center [1043, 66] width 42 height 15
click at [945, 140] on span "Sitemap" at bounding box center [985, 144] width 138 height 15
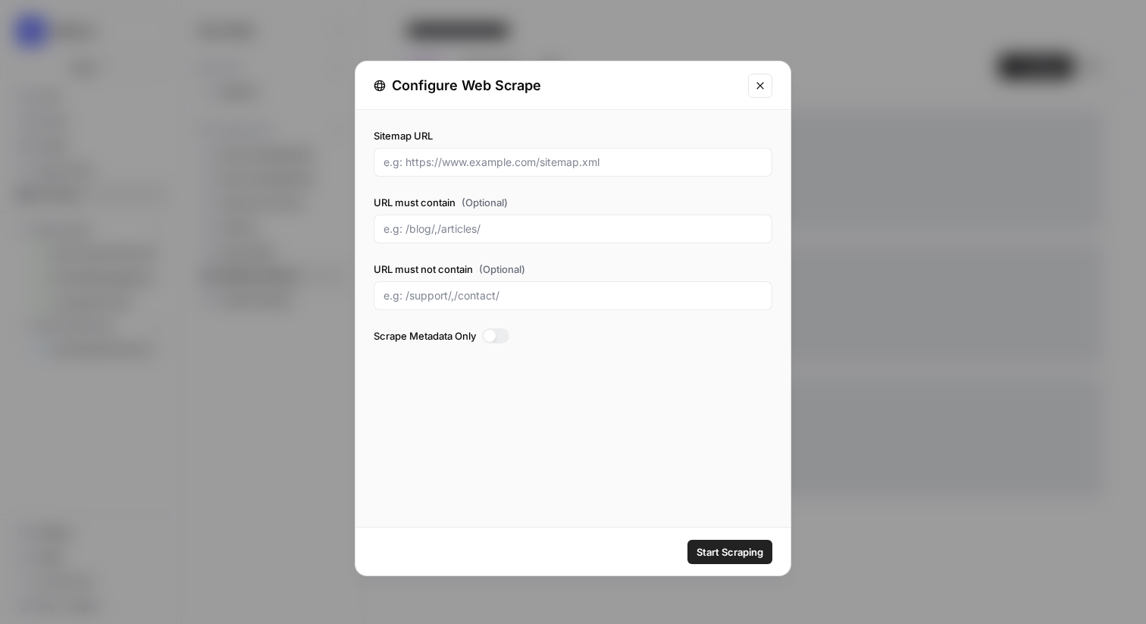
drag, startPoint x: 396, startPoint y: 237, endPoint x: 471, endPoint y: 239, distance: 74.3
click at [471, 239] on div at bounding box center [573, 229] width 399 height 29
click at [763, 83] on icon "Close modal" at bounding box center [760, 86] width 12 height 12
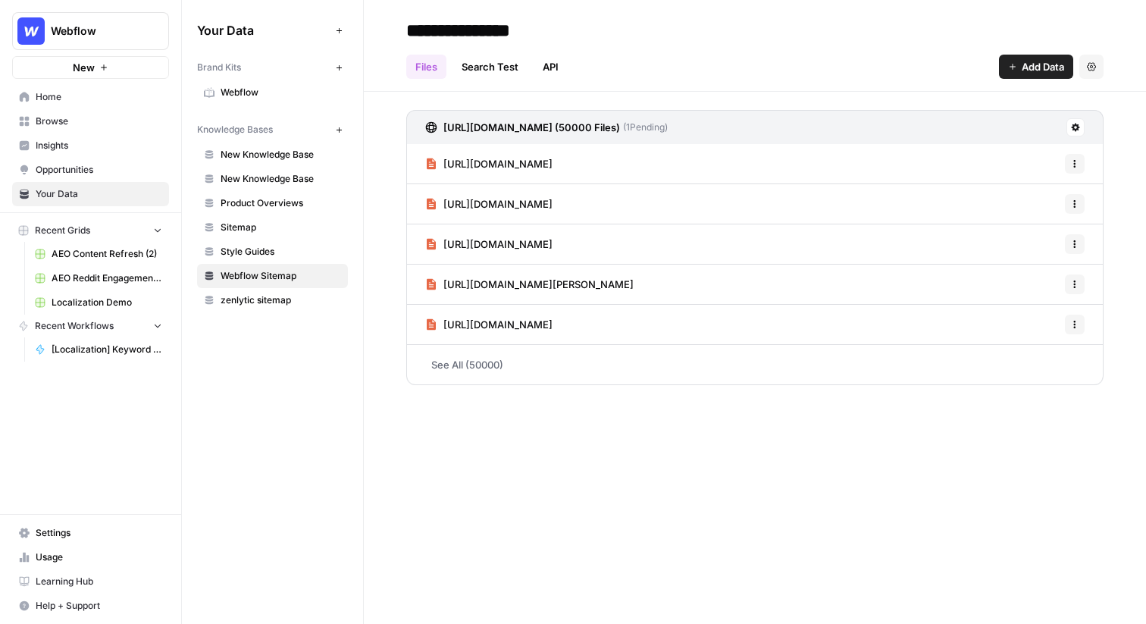
click at [43, 151] on span "Insights" at bounding box center [99, 146] width 127 height 14
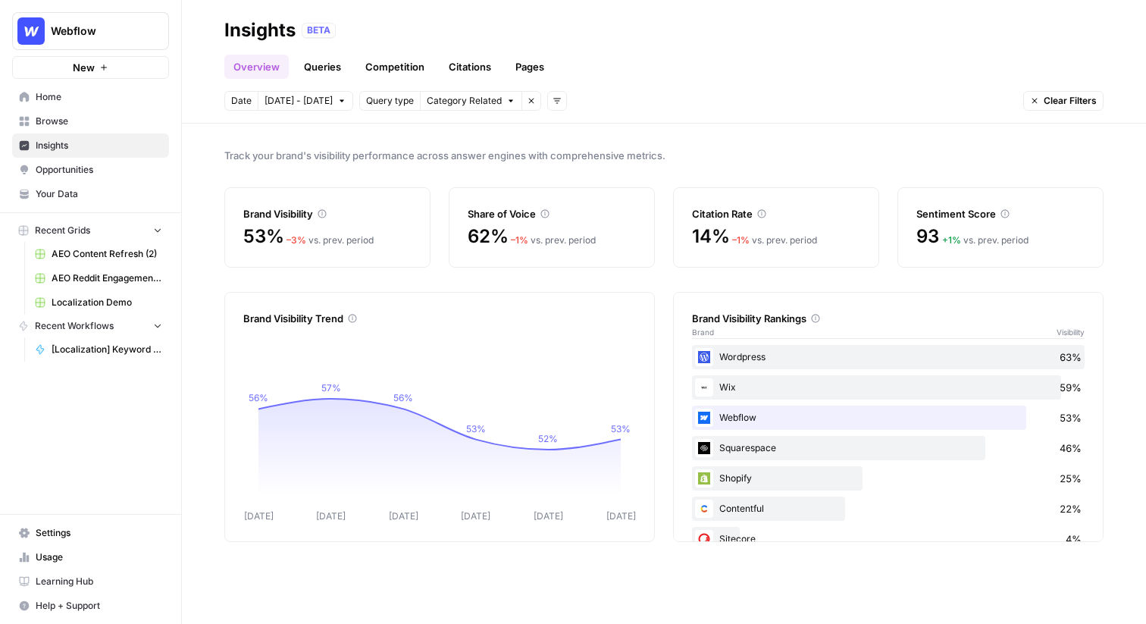
click at [49, 172] on span "Opportunities" at bounding box center [99, 170] width 127 height 14
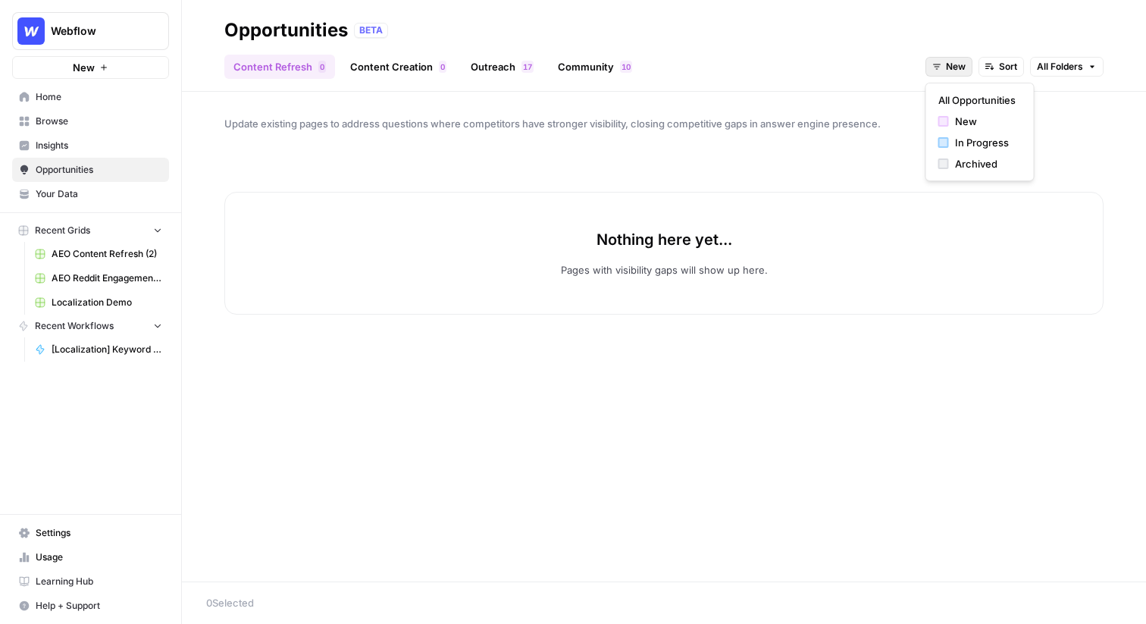
click at [952, 64] on span "New" at bounding box center [956, 67] width 20 height 14
click at [962, 102] on span "All Opportunities" at bounding box center [976, 99] width 77 height 15
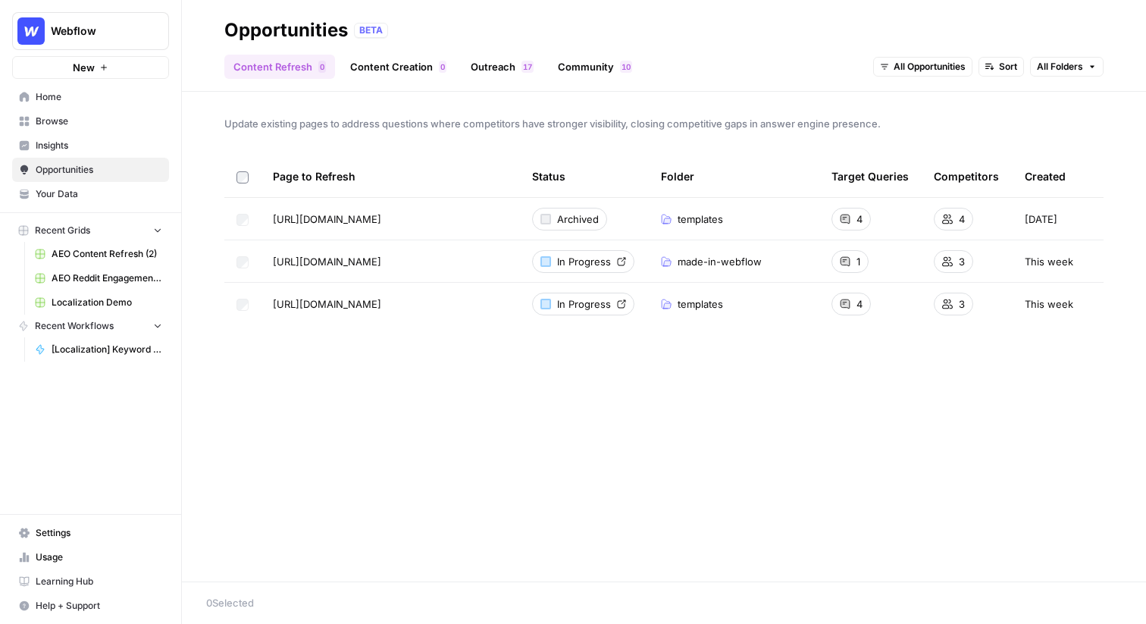
click at [399, 67] on link "Content Creation 0" at bounding box center [398, 67] width 114 height 24
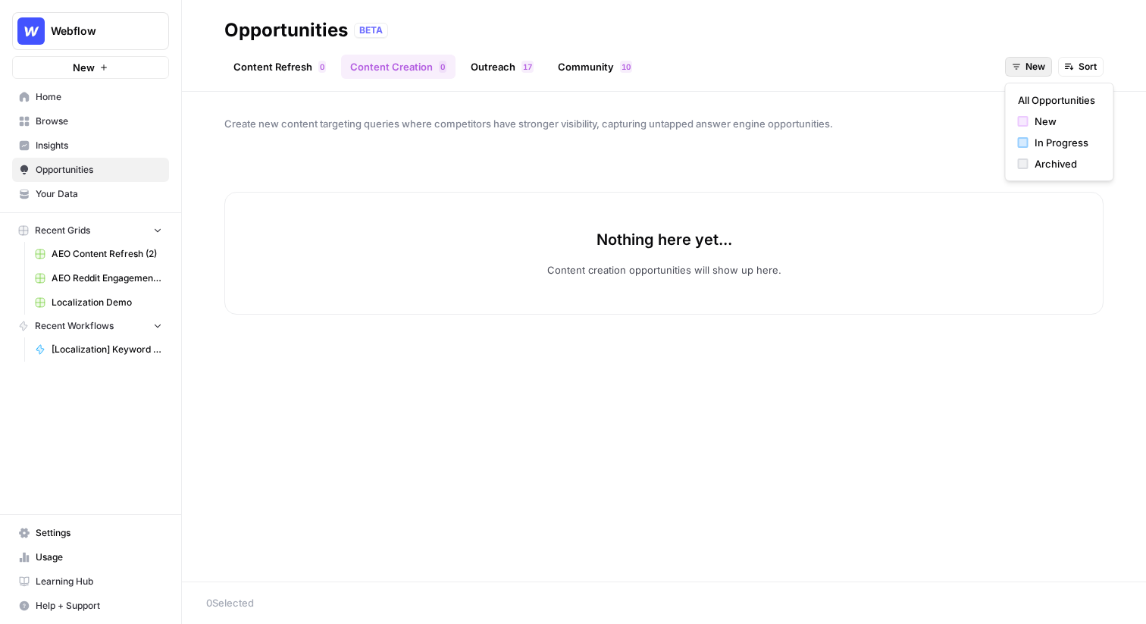
click at [1026, 68] on span "New" at bounding box center [1036, 67] width 20 height 14
click at [1050, 98] on span "All Opportunities" at bounding box center [1056, 99] width 77 height 15
click at [39, 118] on span "Browse" at bounding box center [99, 121] width 127 height 14
